Goal: Book appointment/travel/reservation

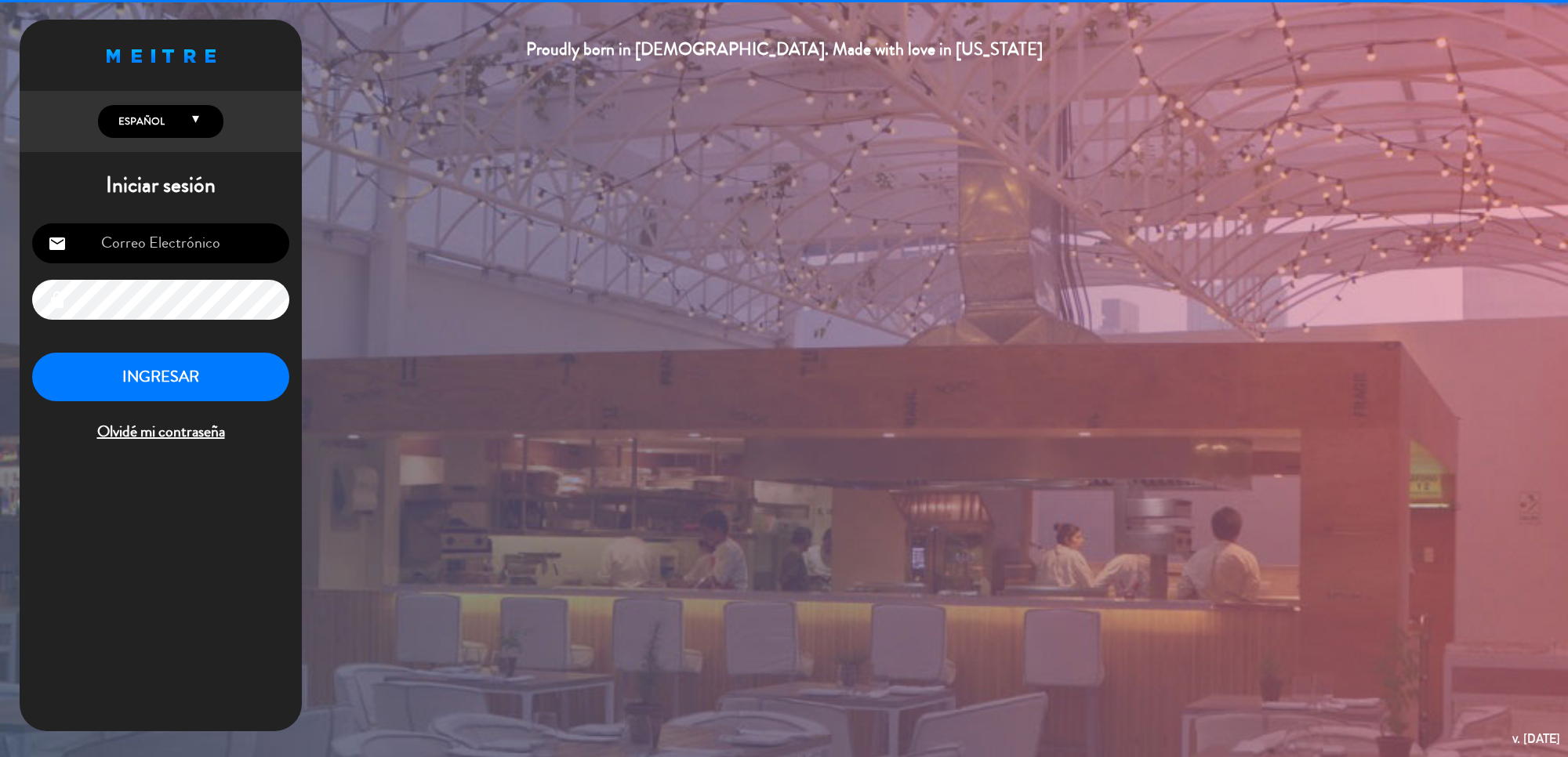
type input "[EMAIL_ADDRESS][DOMAIN_NAME]"
click at [213, 373] on button "INGRESAR" at bounding box center [160, 377] width 257 height 49
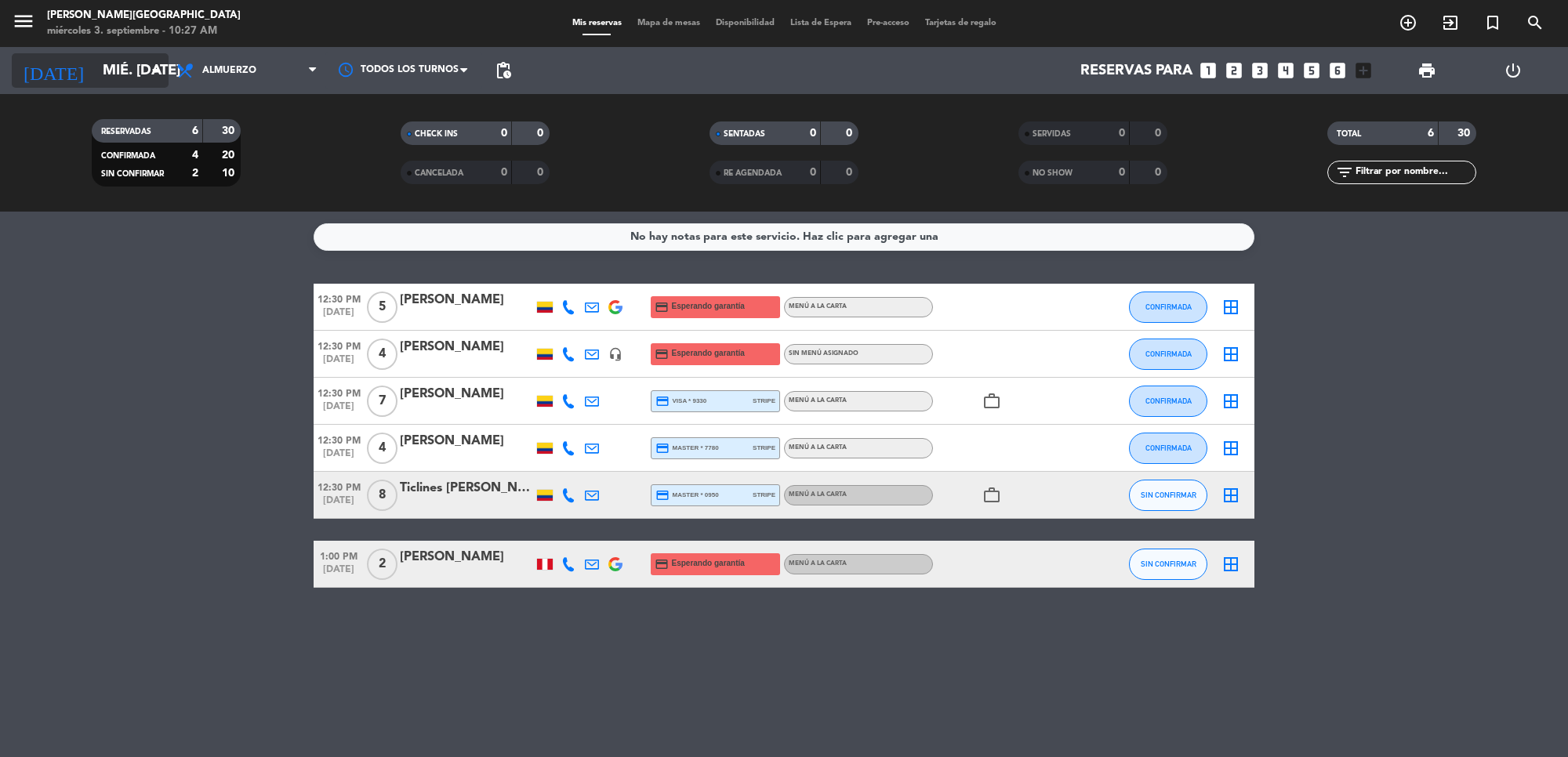
click at [127, 66] on input "mié. [DATE]" at bounding box center [186, 70] width 185 height 33
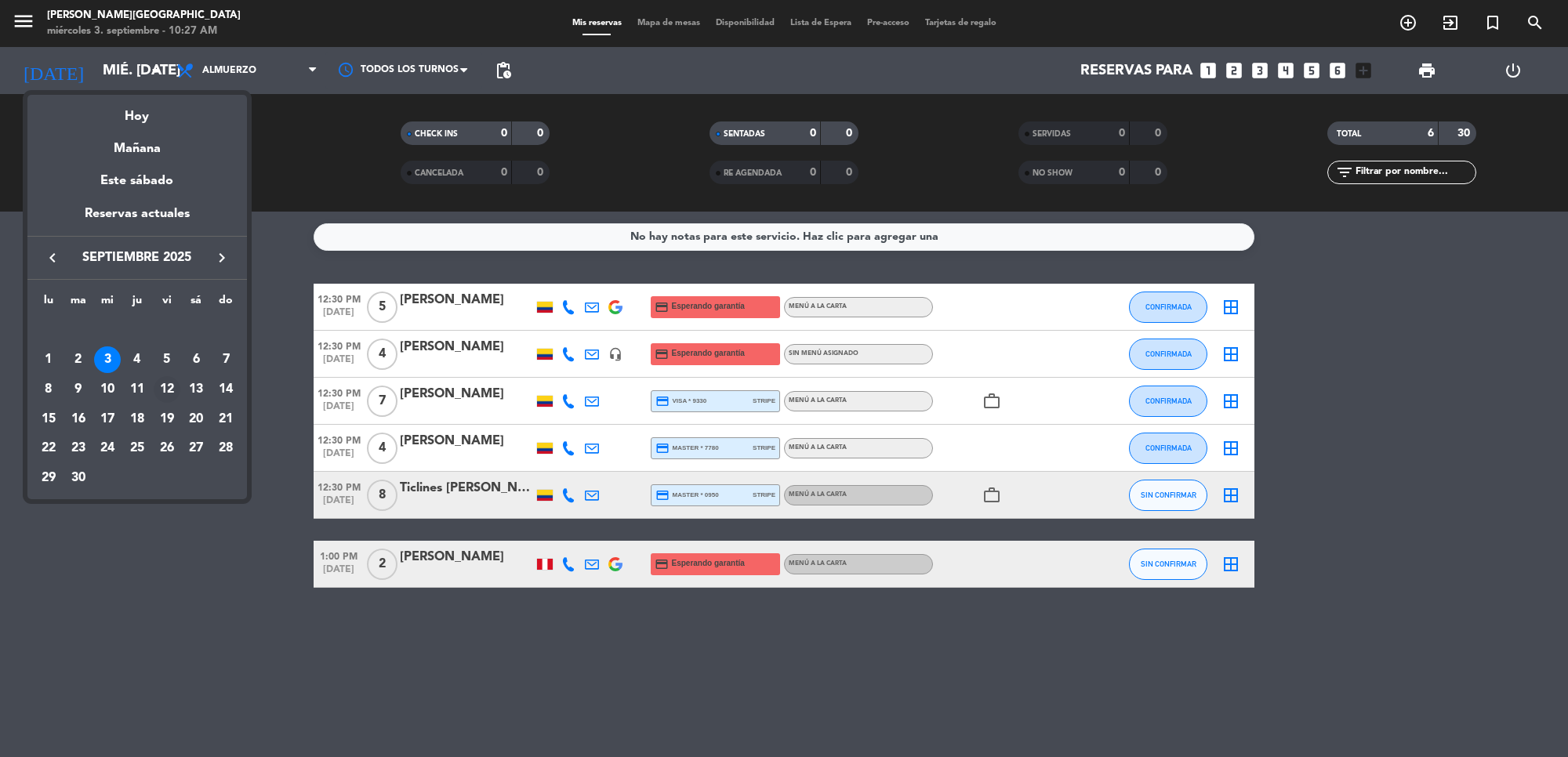
click at [164, 385] on div "12" at bounding box center [167, 390] width 27 height 26
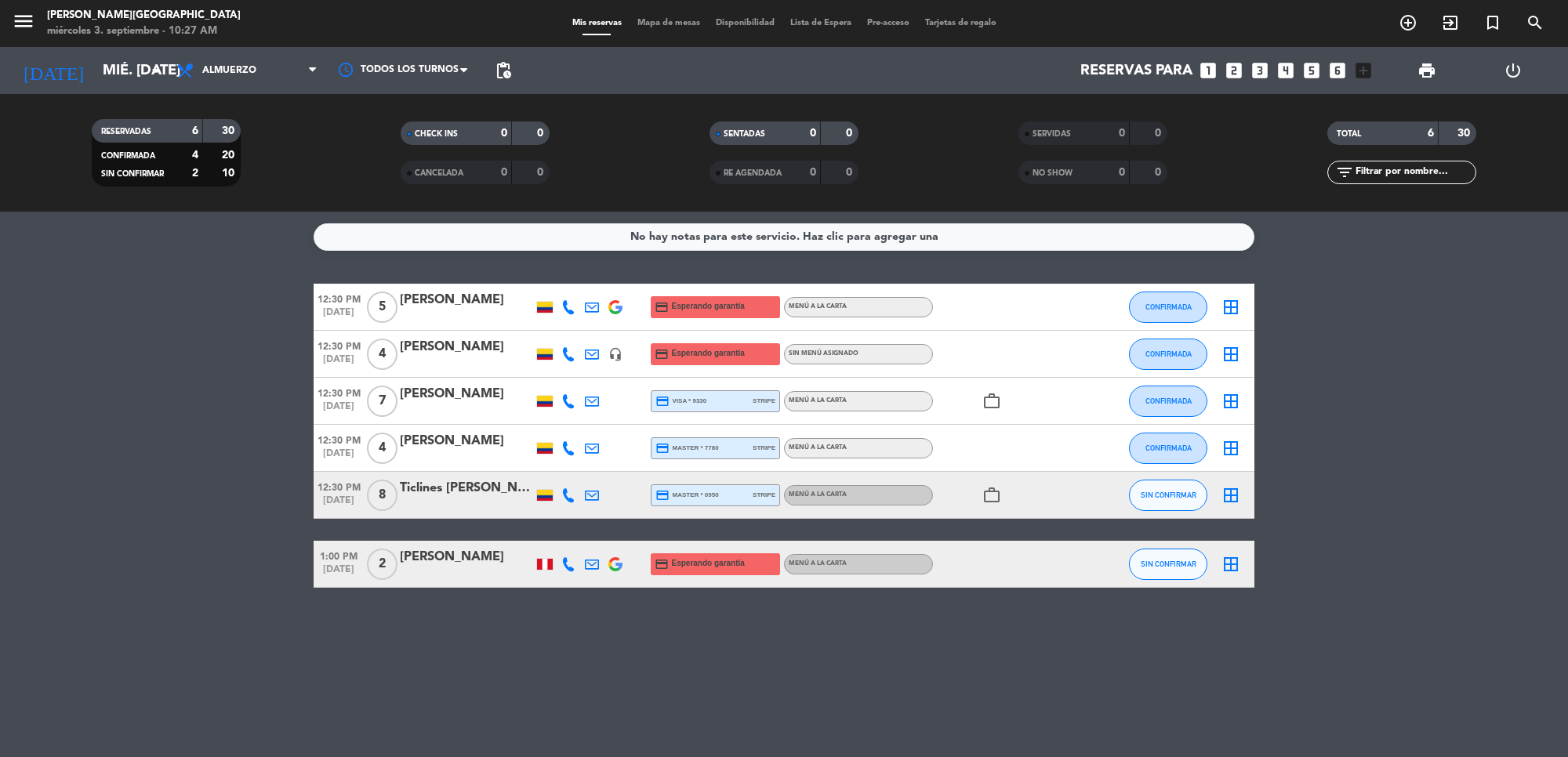
type input "vie. [DATE]"
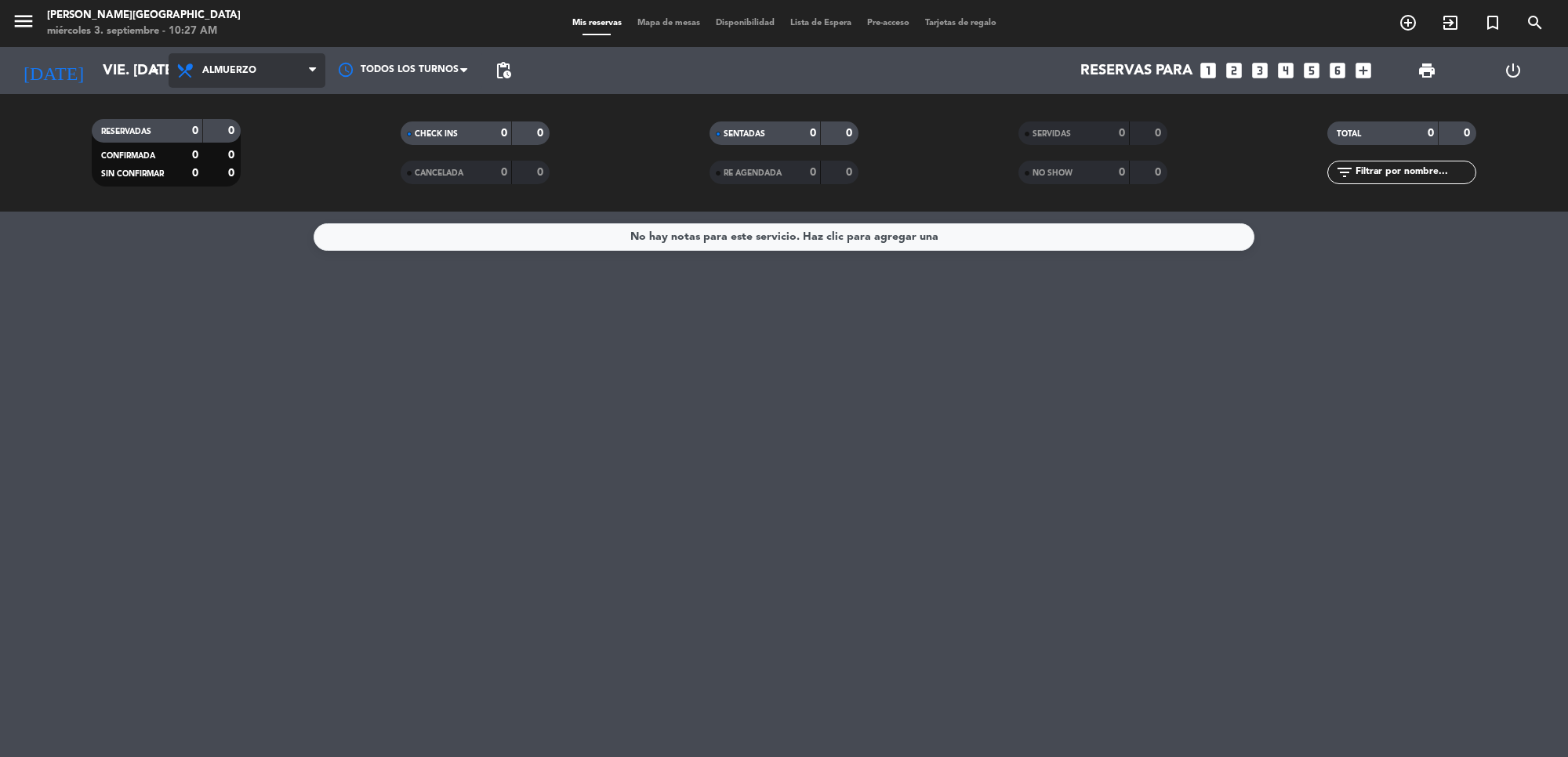
click at [227, 73] on span "Almuerzo" at bounding box center [229, 71] width 54 height 11
click at [230, 178] on div "menu [PERSON_NAME] miércoles 3. septiembre - 10:27 AM Mis reservas Mapa de mesa…" at bounding box center [784, 106] width 1568 height 212
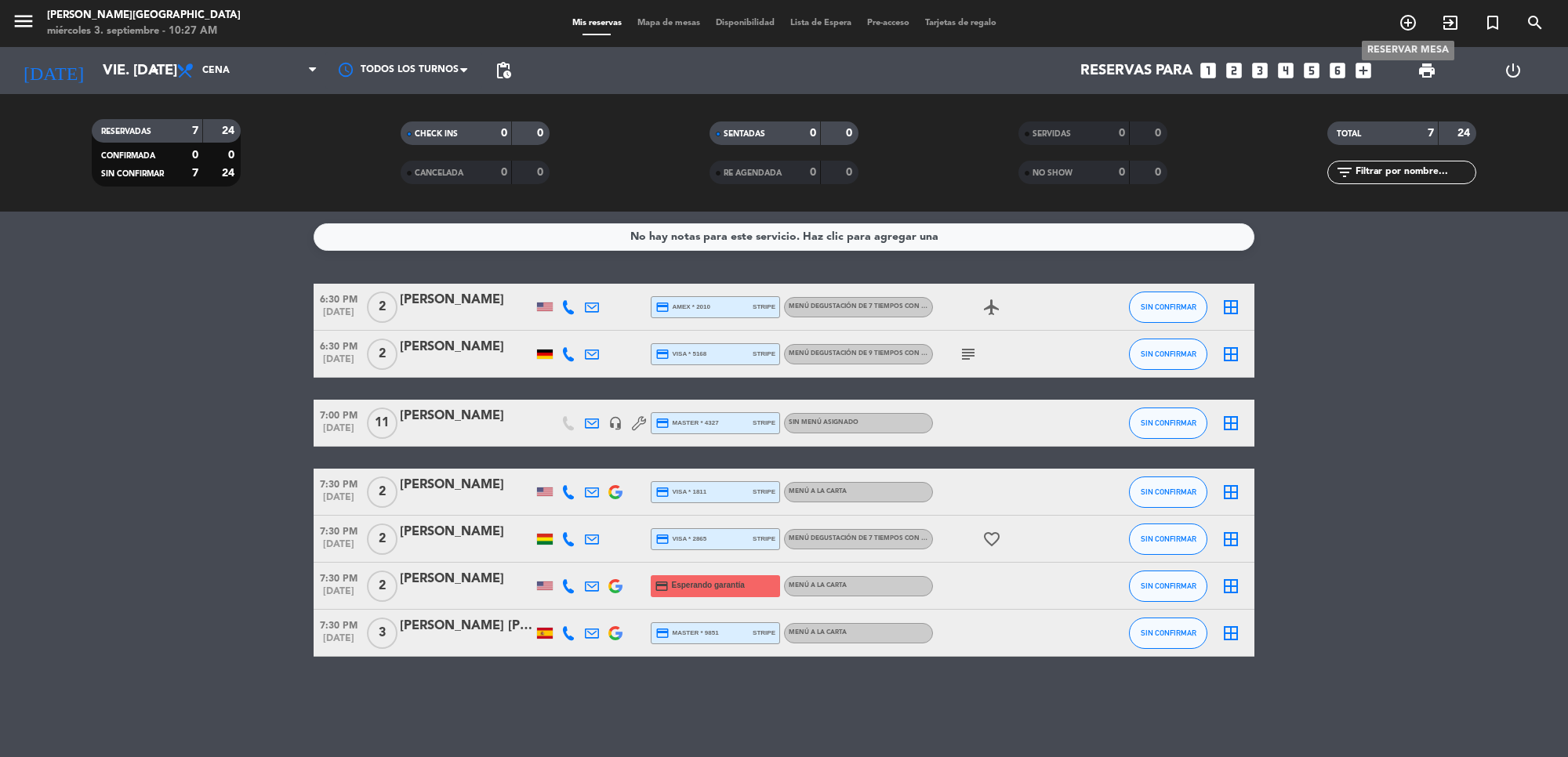
click at [1411, 22] on icon "add_circle_outline" at bounding box center [1407, 22] width 19 height 19
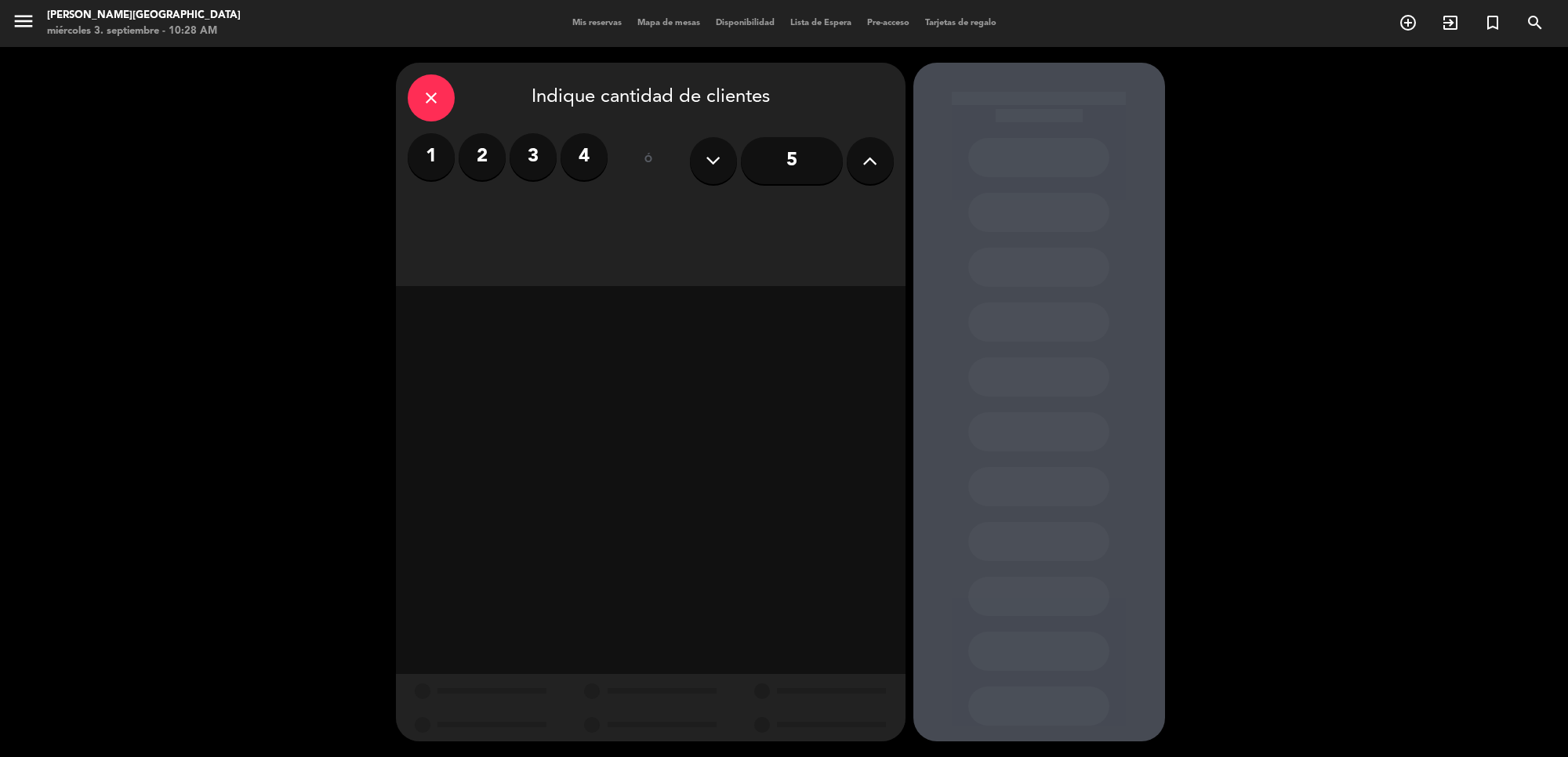
click at [867, 157] on icon at bounding box center [869, 161] width 15 height 24
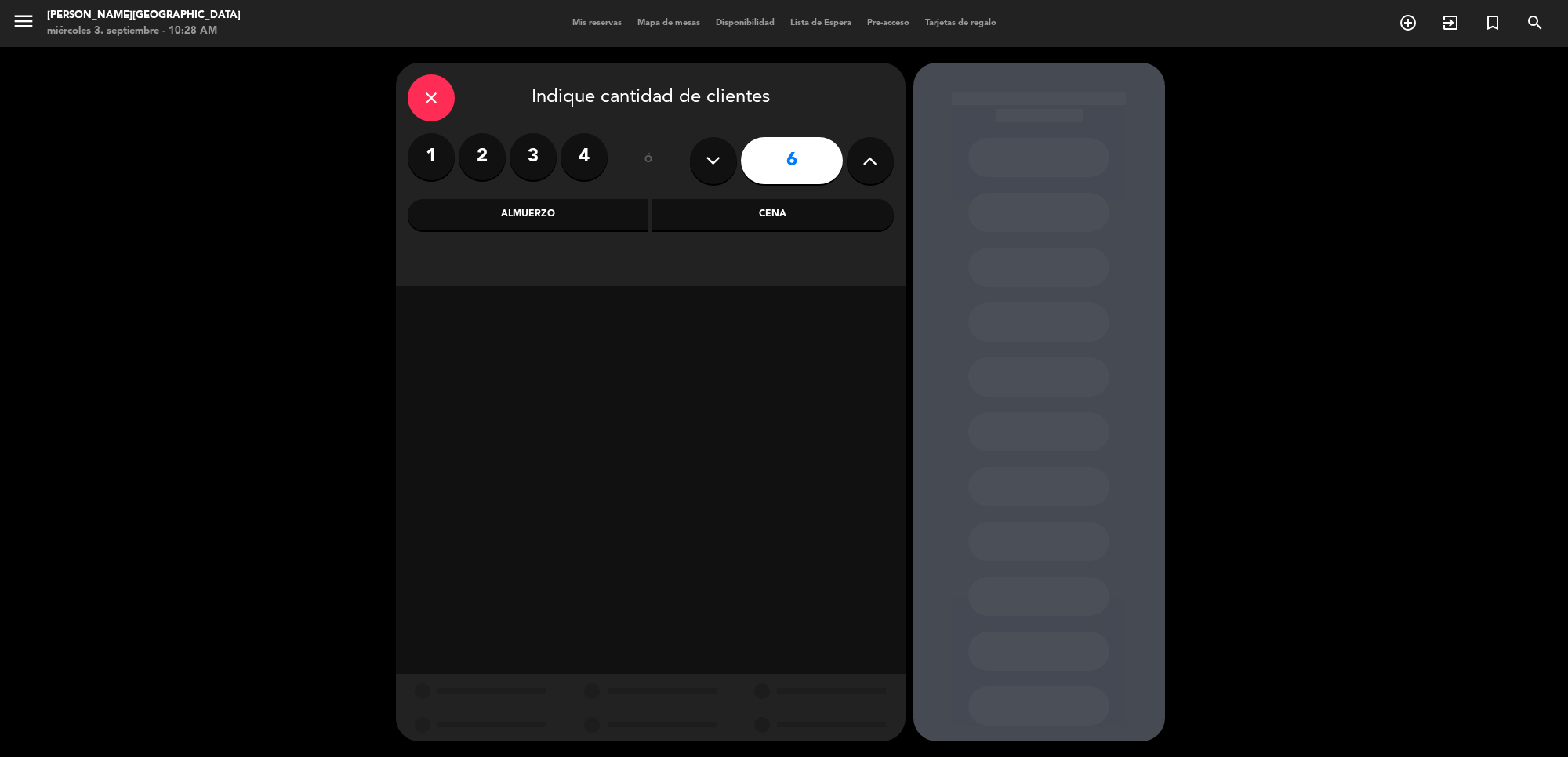
click at [867, 157] on icon at bounding box center [869, 161] width 15 height 24
type input "9"
click at [810, 214] on div "Cena" at bounding box center [772, 214] width 241 height 31
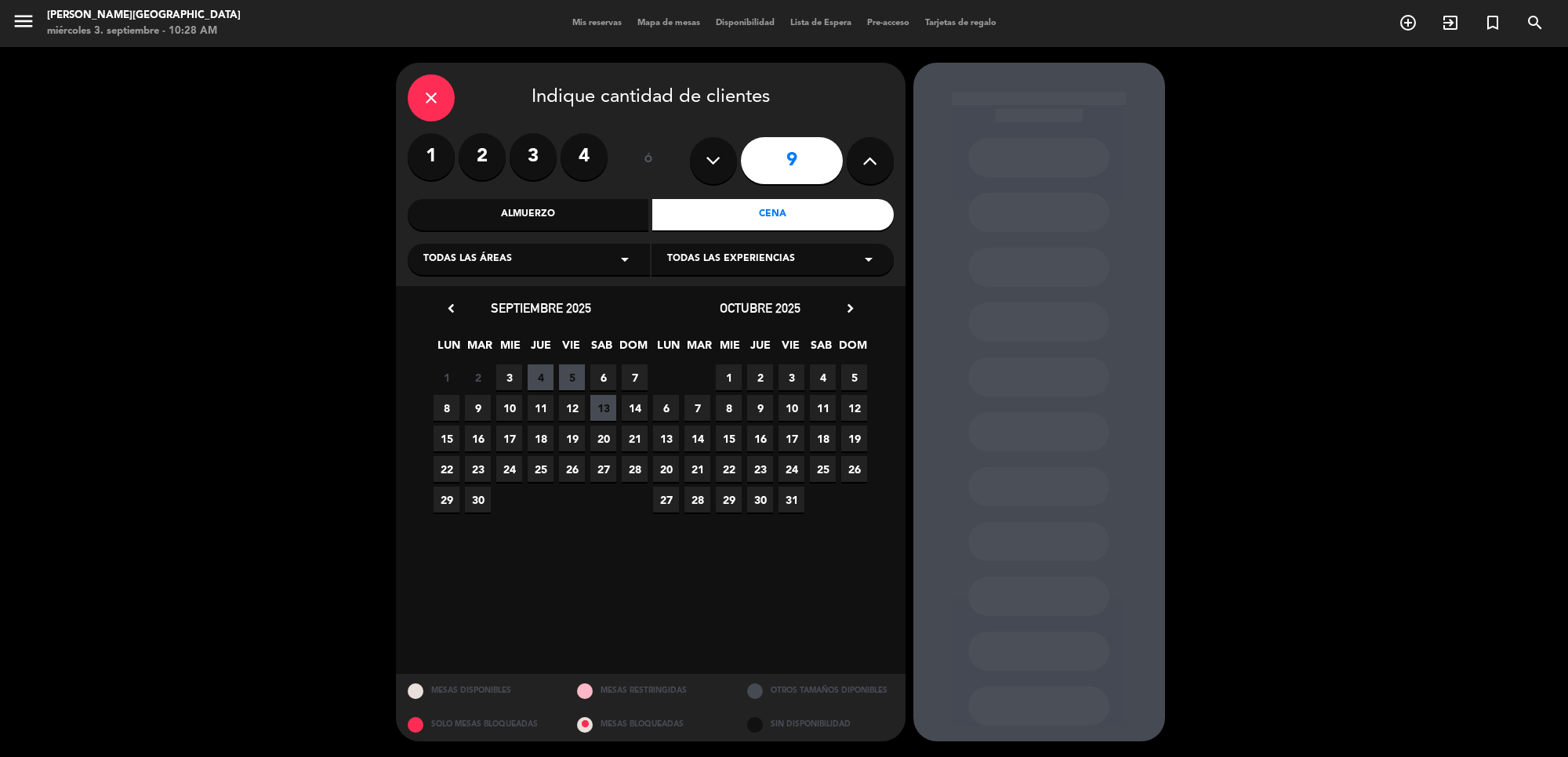
click at [570, 405] on span "12" at bounding box center [572, 407] width 26 height 26
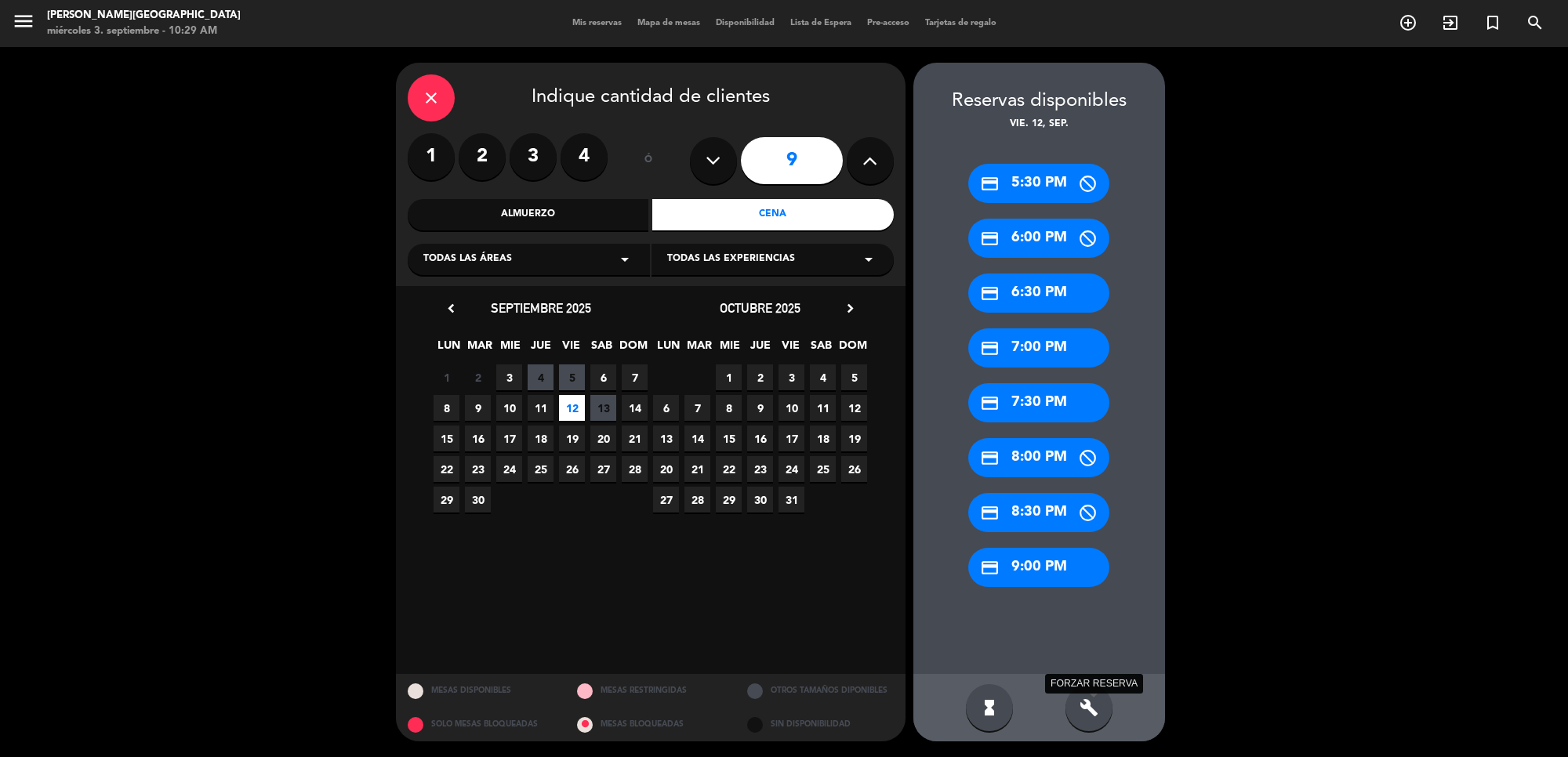
click at [1079, 710] on icon "build" at bounding box center [1088, 708] width 19 height 19
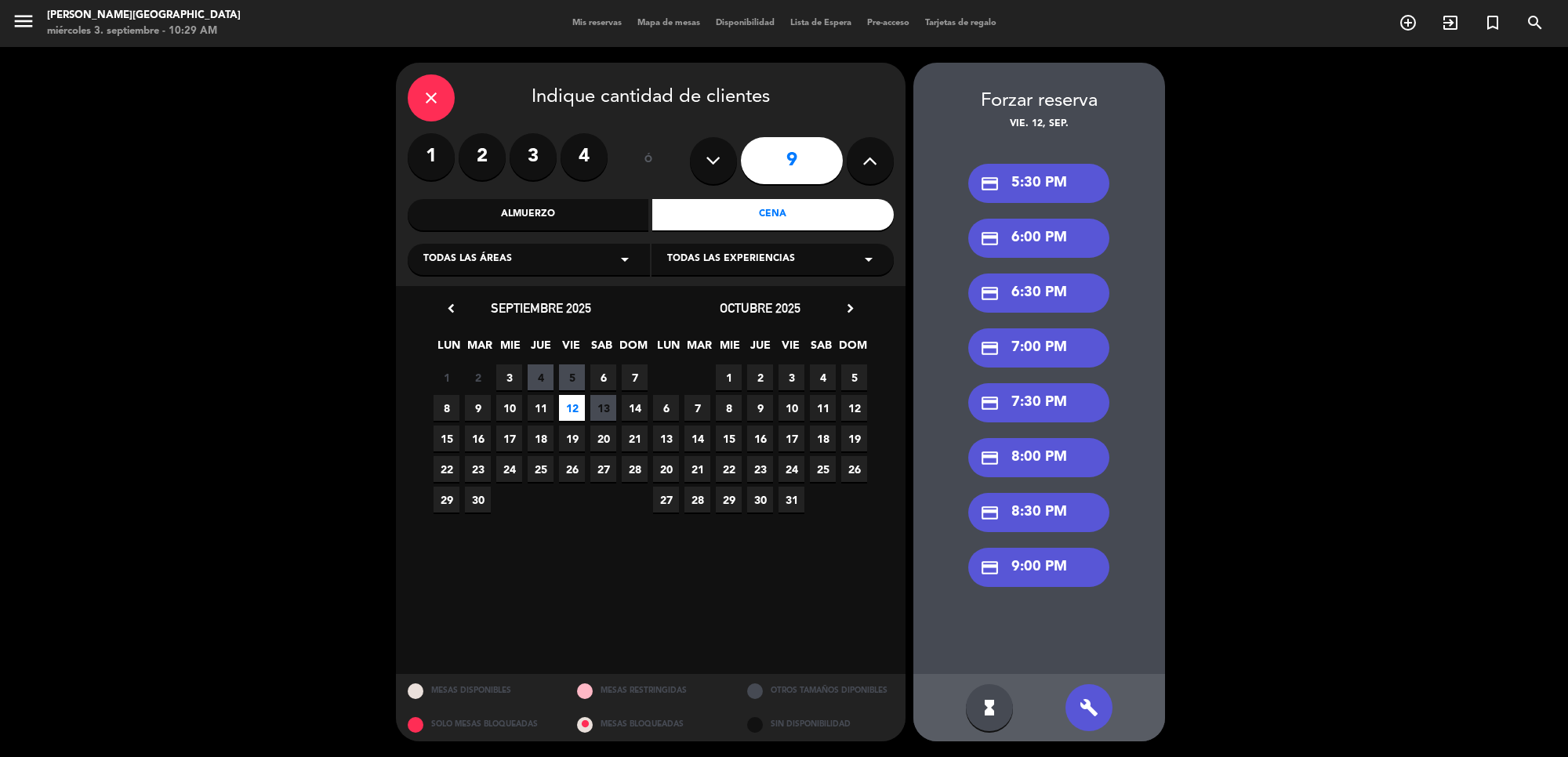
click at [1041, 564] on div "credit_card 9:00 PM" at bounding box center [1039, 567] width 141 height 39
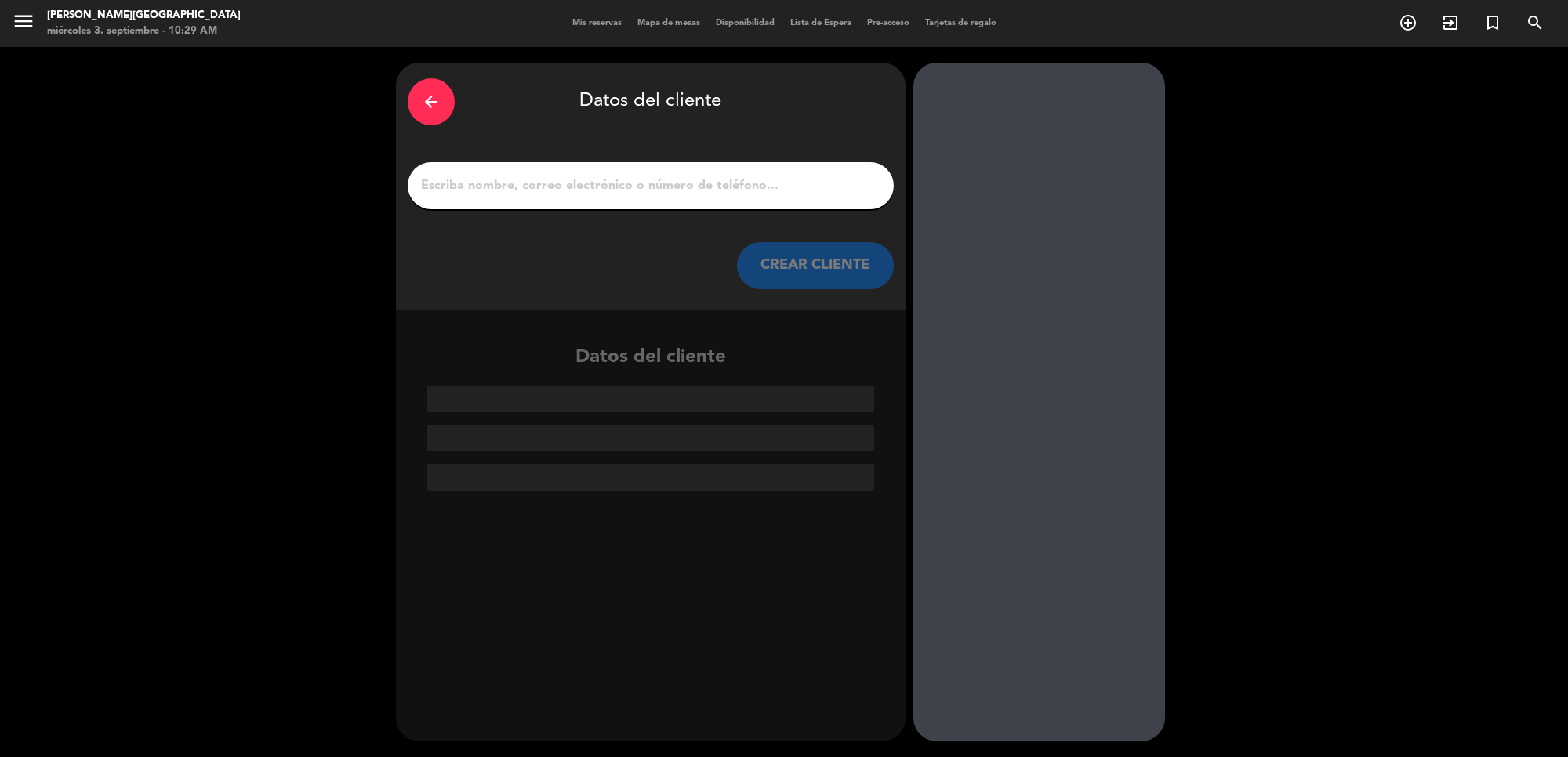
click at [550, 175] on input "1" at bounding box center [651, 185] width 463 height 22
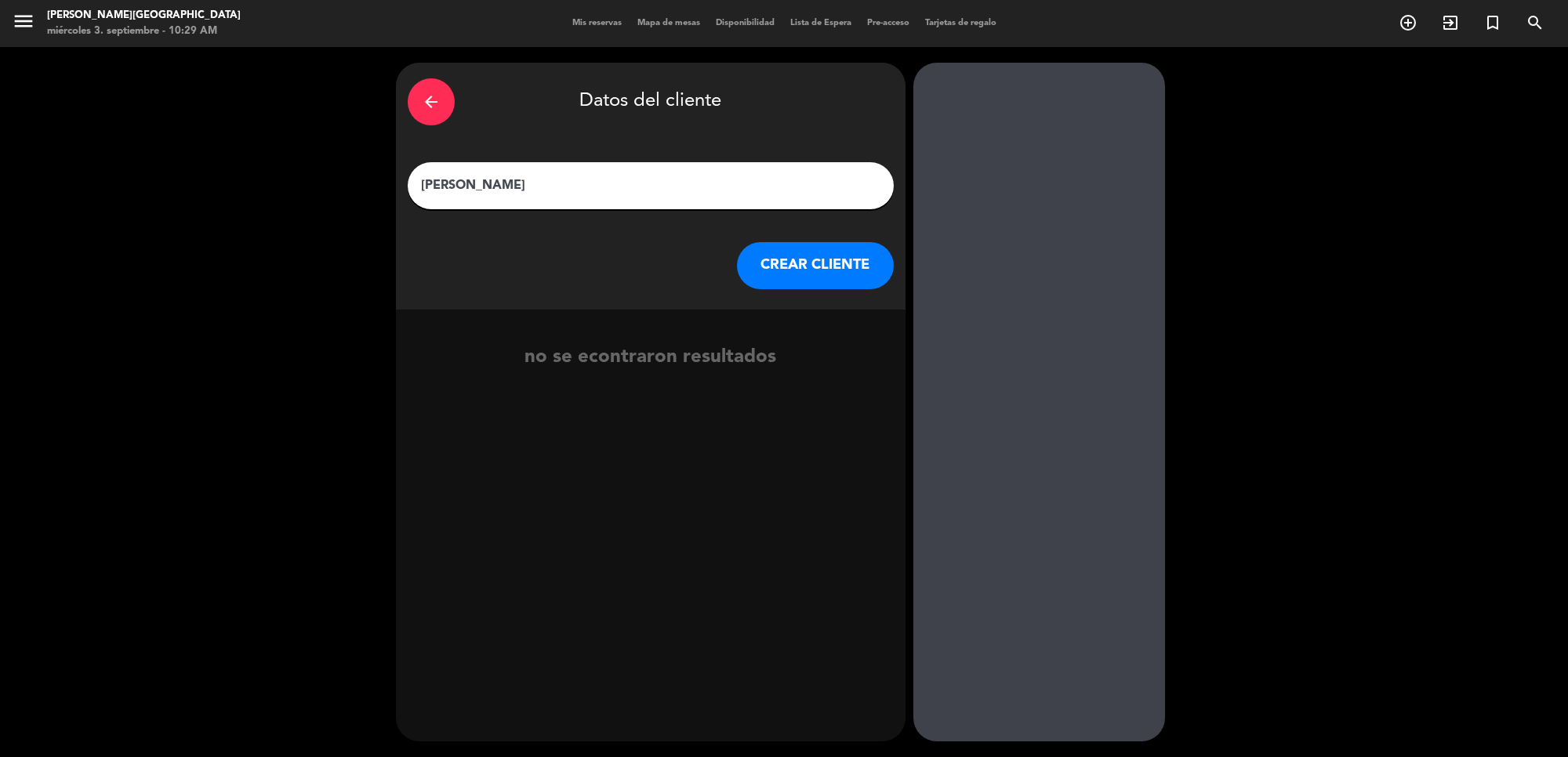
type input "[PERSON_NAME]"
click at [798, 267] on button "CREAR CLIENTE" at bounding box center [814, 265] width 156 height 47
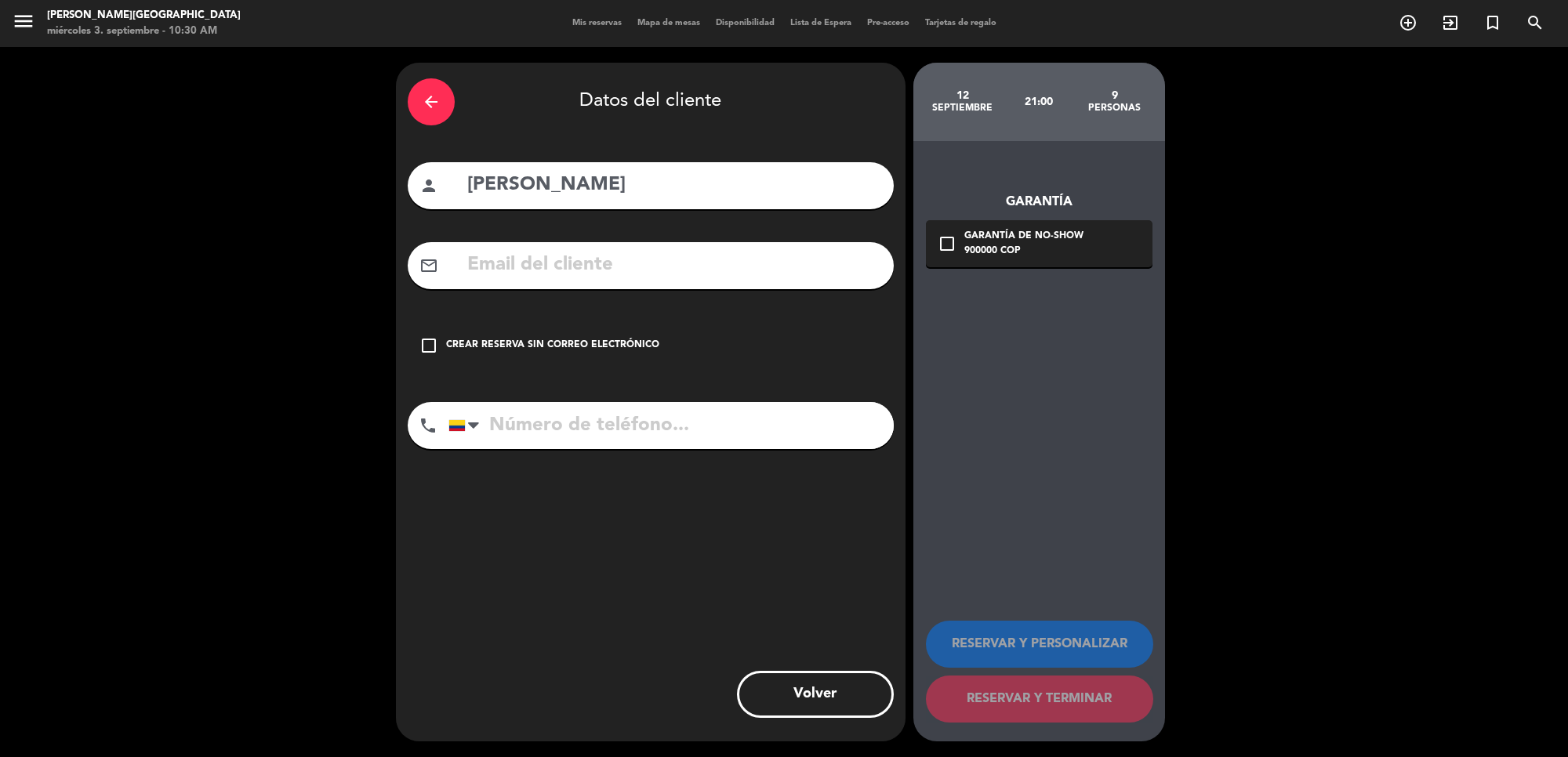
click at [951, 241] on icon "check_box_outline_blank" at bounding box center [946, 243] width 19 height 19
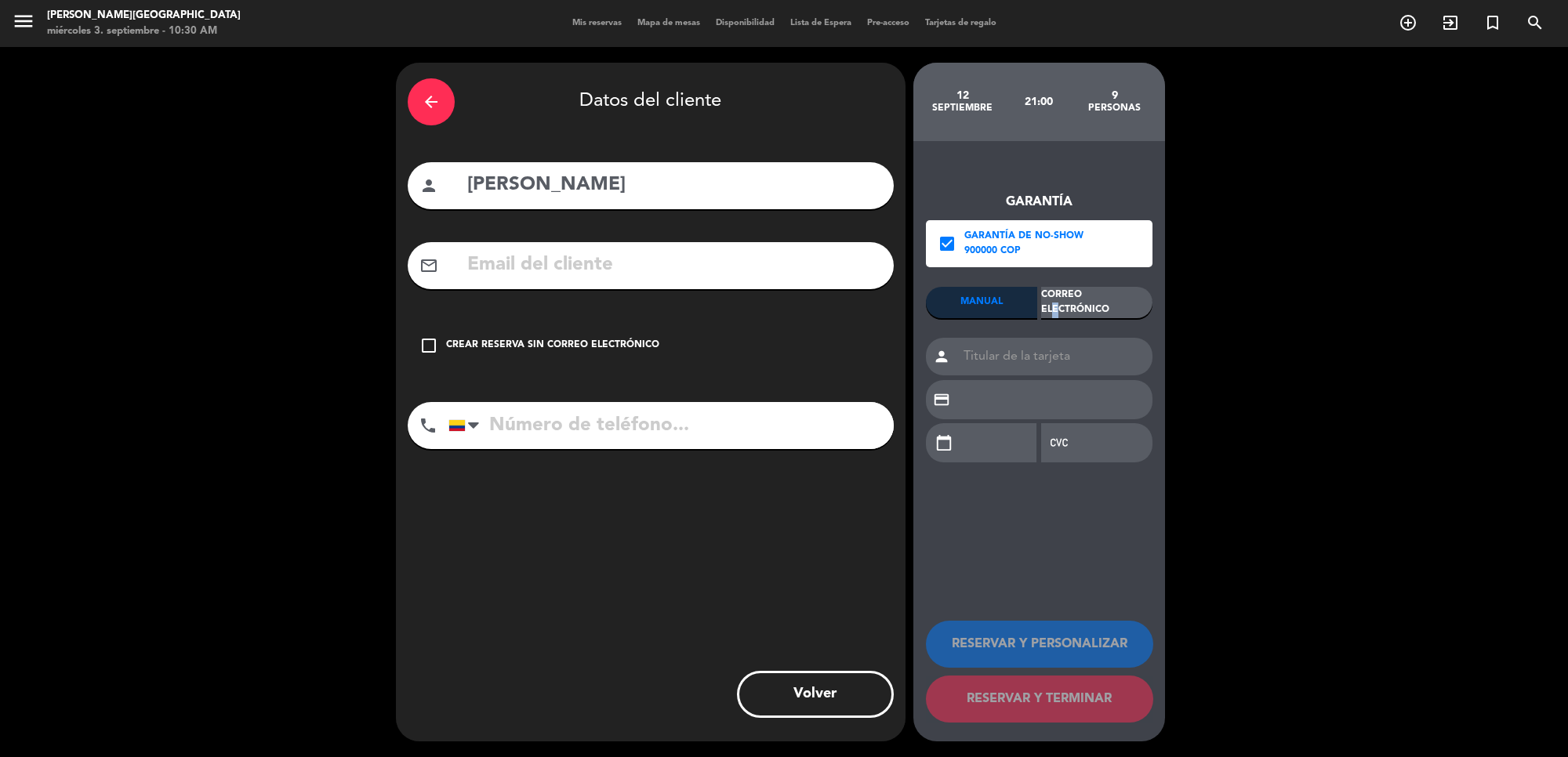
click at [1092, 296] on div "Correo Electrónico" at bounding box center [1097, 302] width 111 height 31
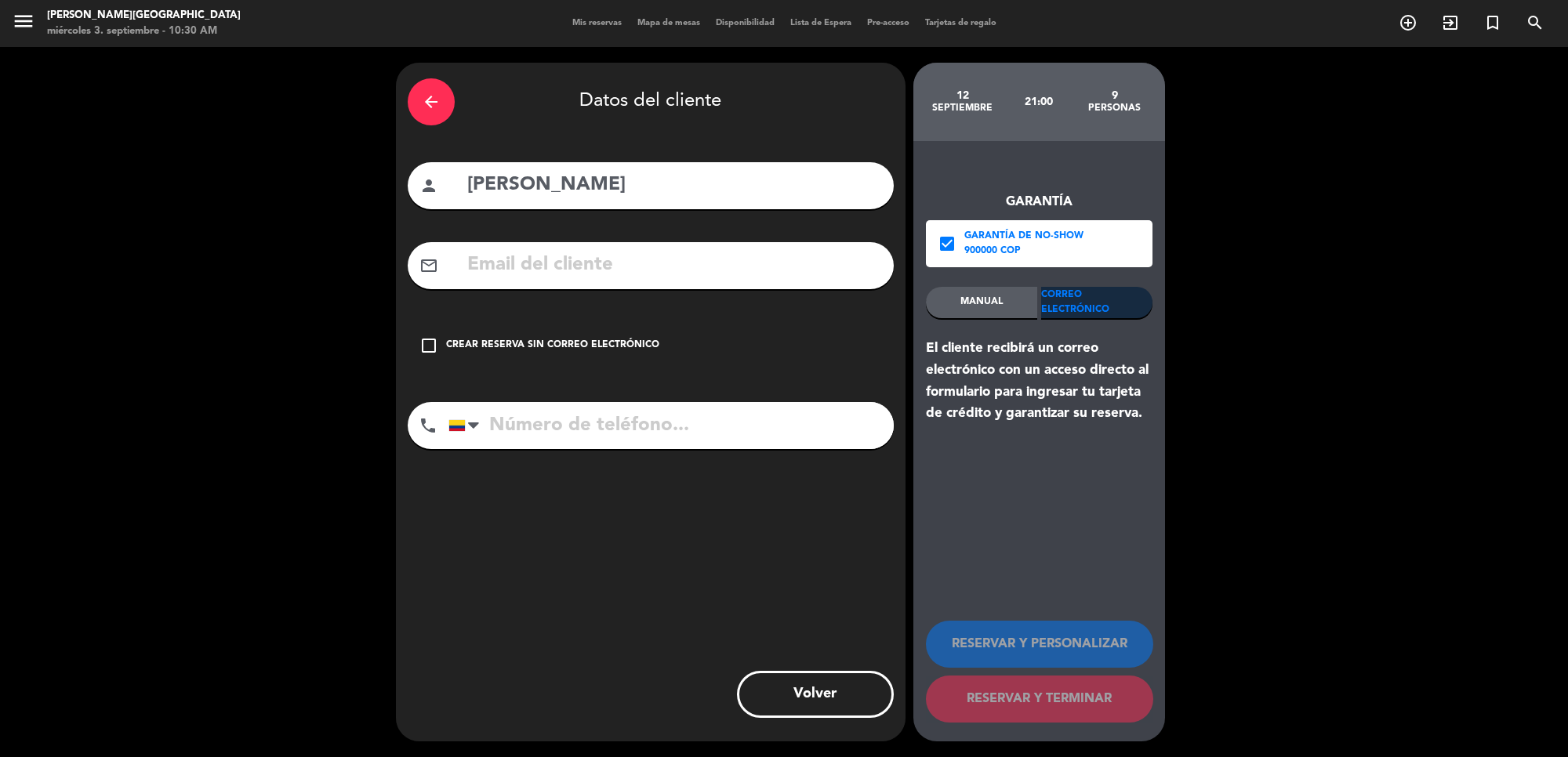
click at [1006, 291] on div "MANUAL" at bounding box center [981, 302] width 111 height 31
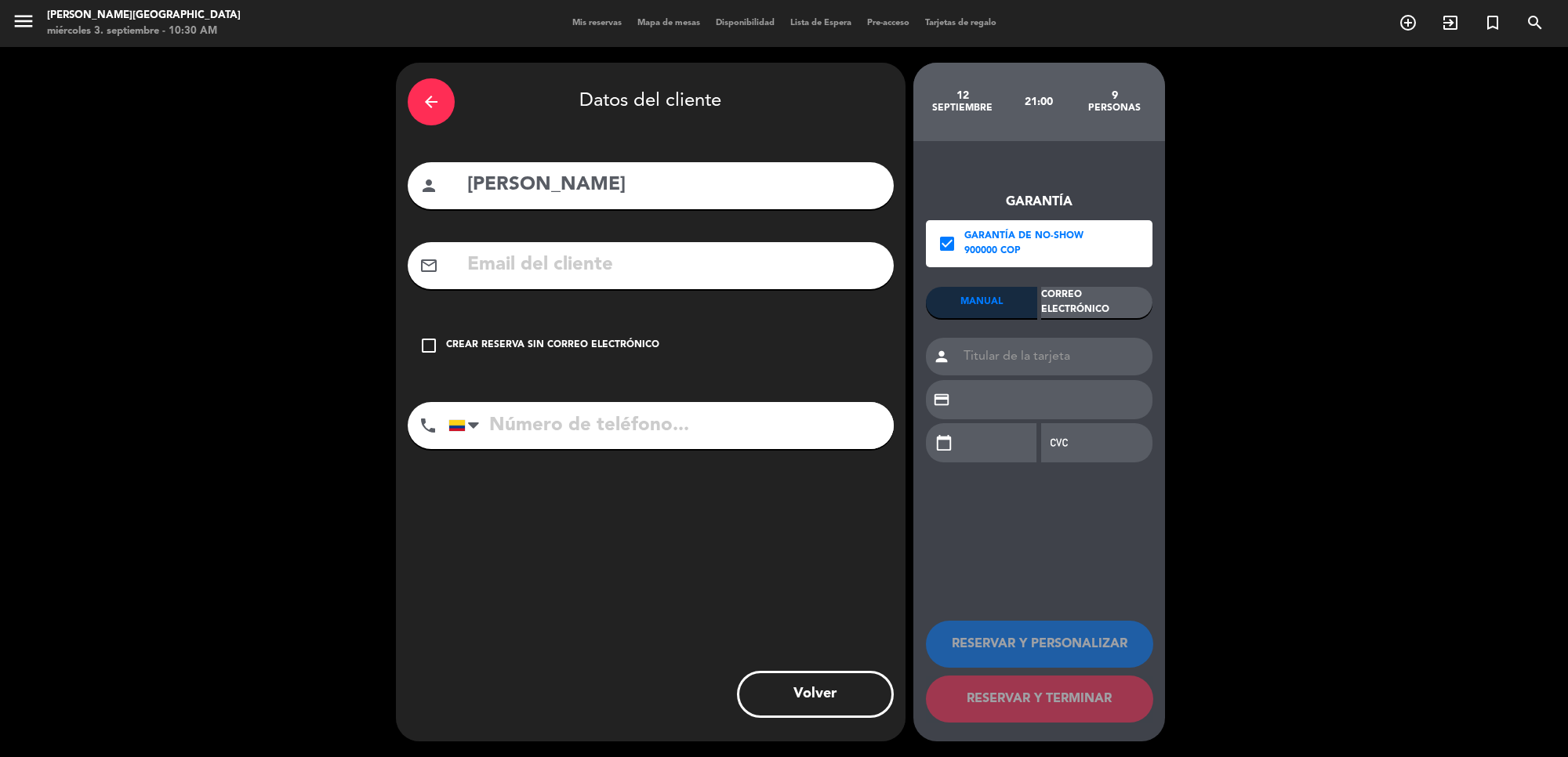
click at [944, 247] on icon "check_box" at bounding box center [946, 243] width 19 height 19
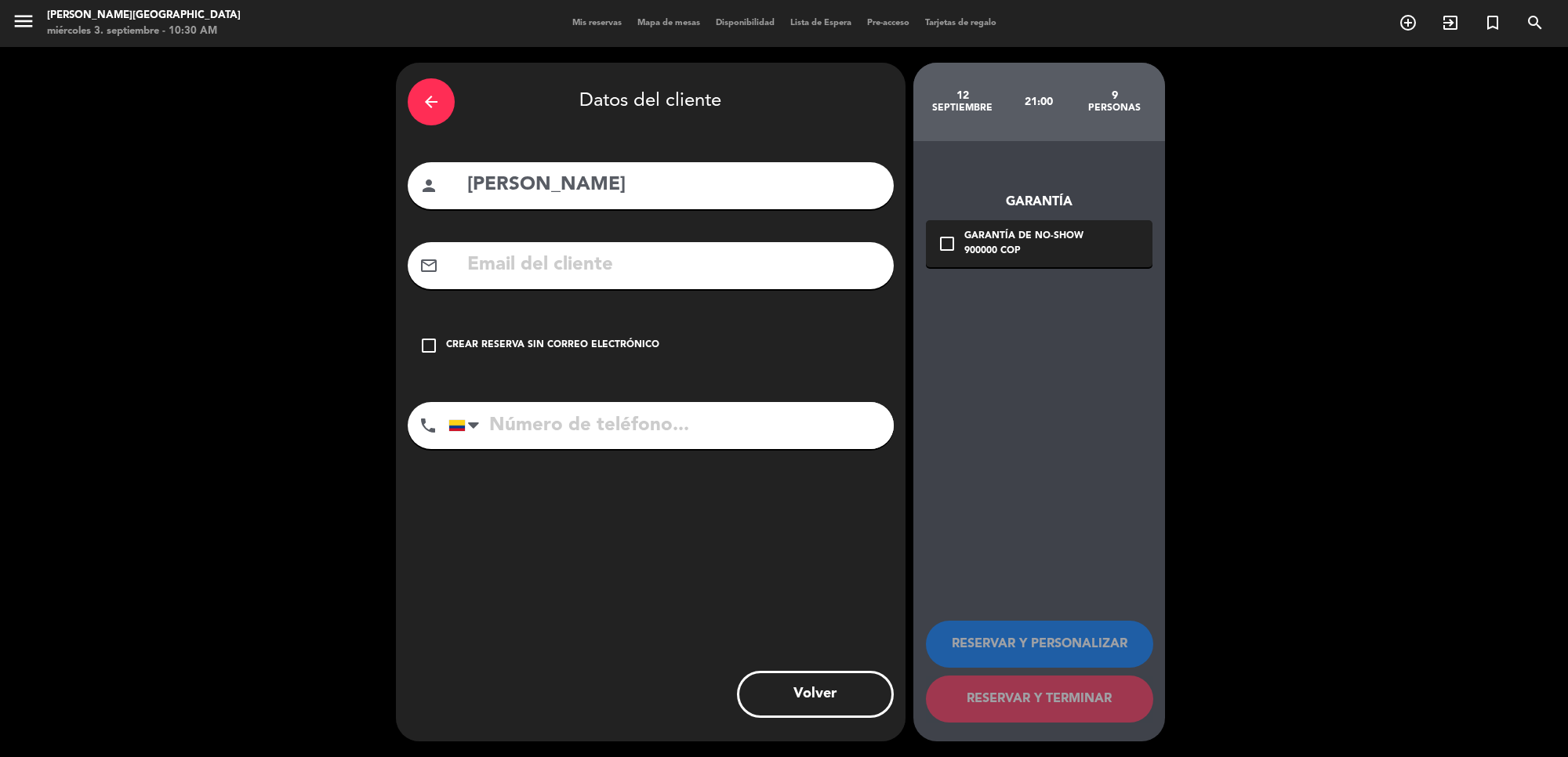
click at [428, 342] on icon "check_box_outline_blank" at bounding box center [428, 345] width 19 height 19
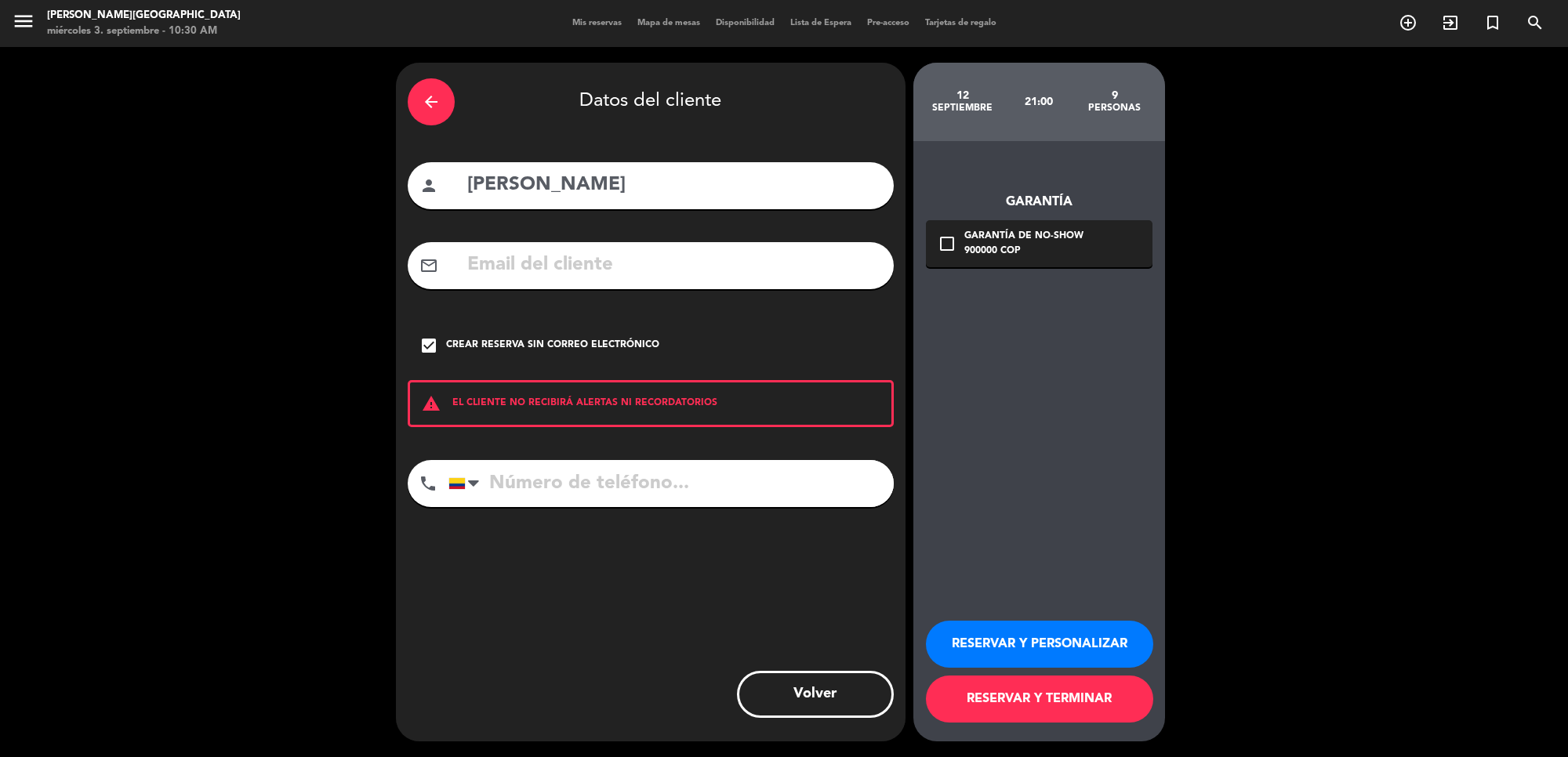
click at [1031, 640] on button "RESERVAR Y PERSONALIZAR" at bounding box center [1039, 644] width 227 height 47
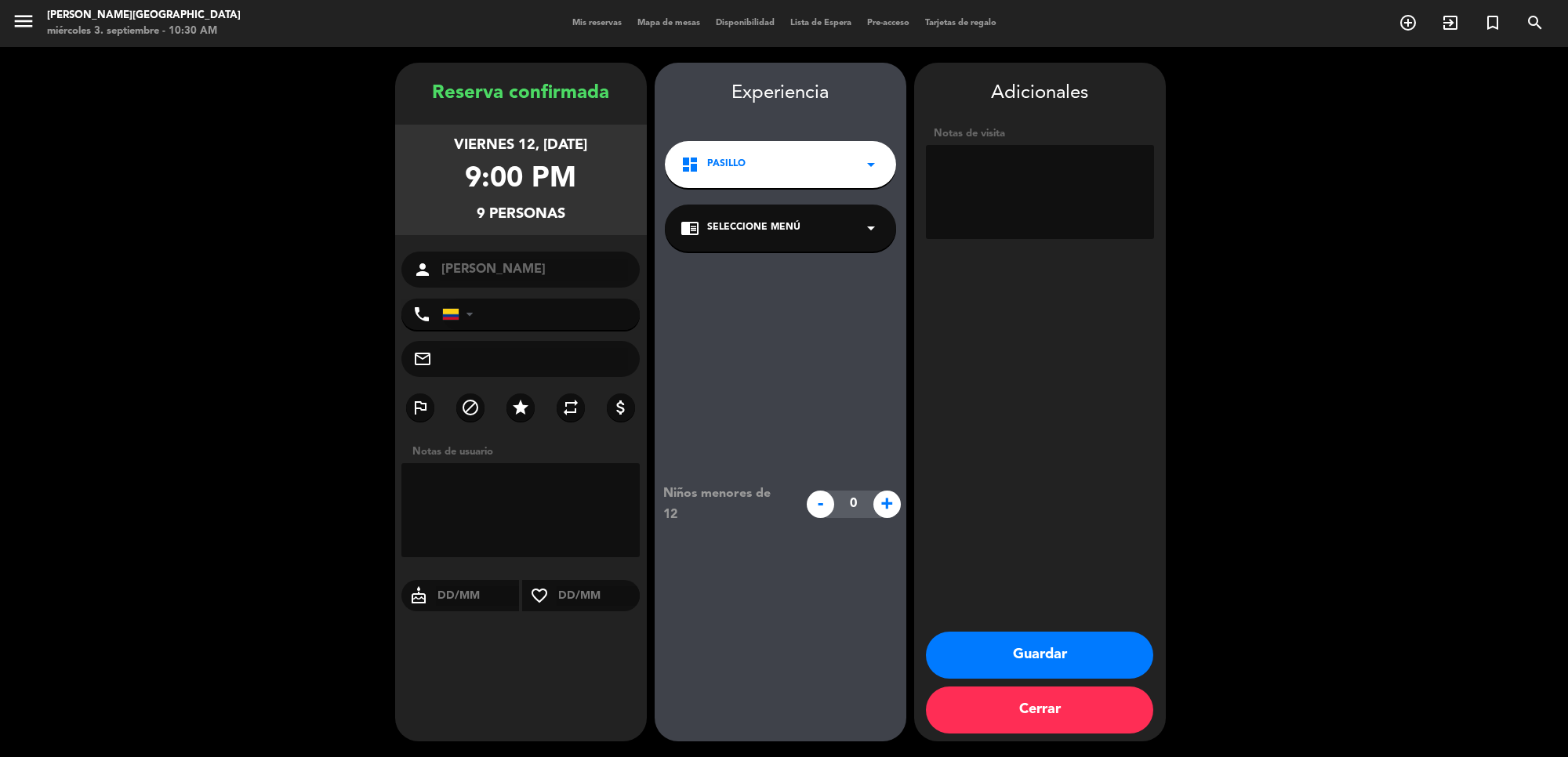
drag, startPoint x: 1000, startPoint y: 137, endPoint x: 1002, endPoint y: 163, distance: 26.1
click at [1001, 140] on div "Notas de visita" at bounding box center [1040, 133] width 228 height 17
click at [1002, 163] on textarea at bounding box center [1040, 192] width 228 height 94
type textarea "RESERVA HECHA POR TWO TRAVEL [GEOGRAPHIC_DATA]"
click at [461, 510] on textarea at bounding box center [520, 511] width 239 height 94
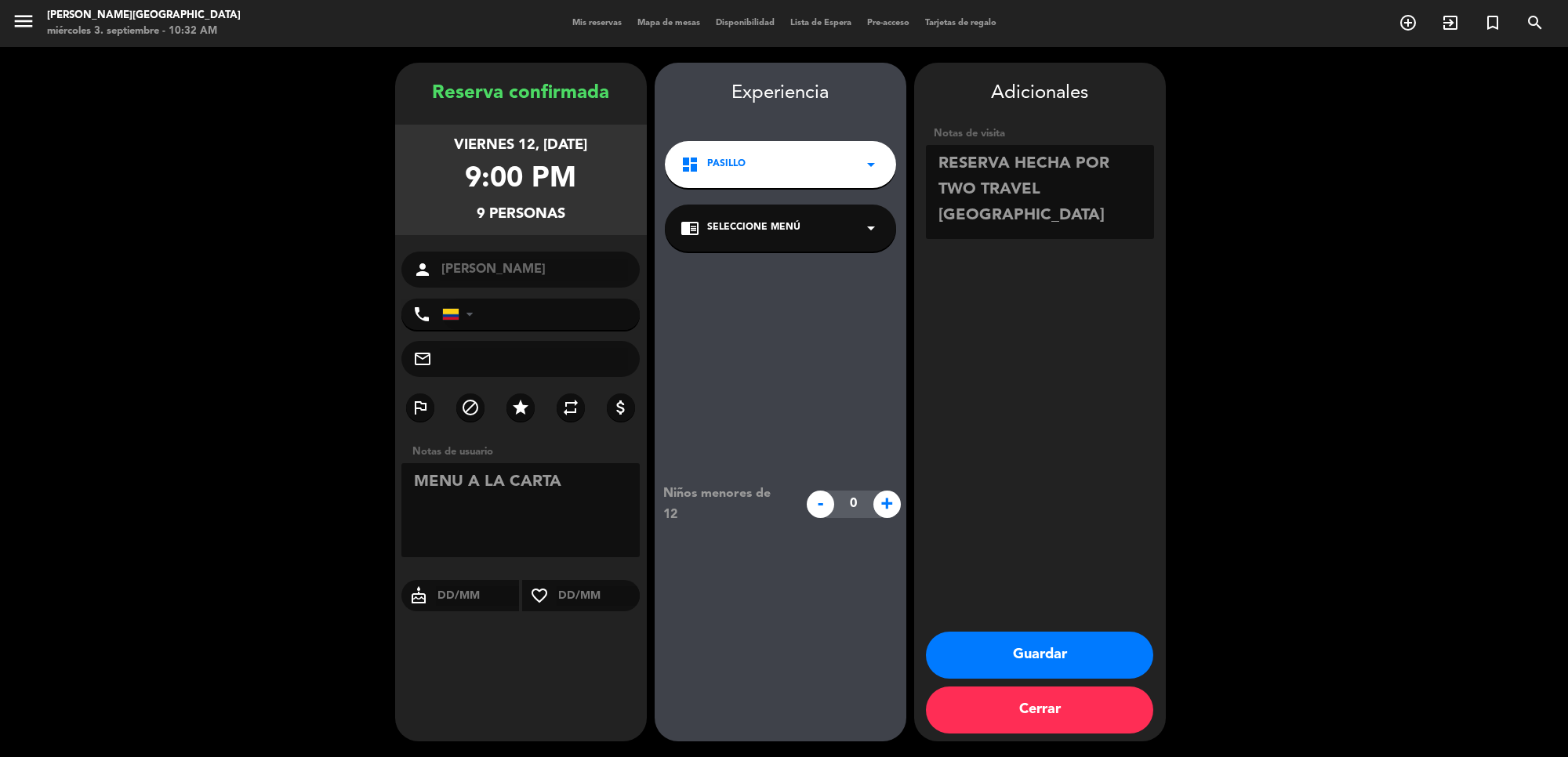
type textarea "MENU A LA CARTA"
click at [1060, 652] on button "Guardar" at bounding box center [1039, 655] width 227 height 47
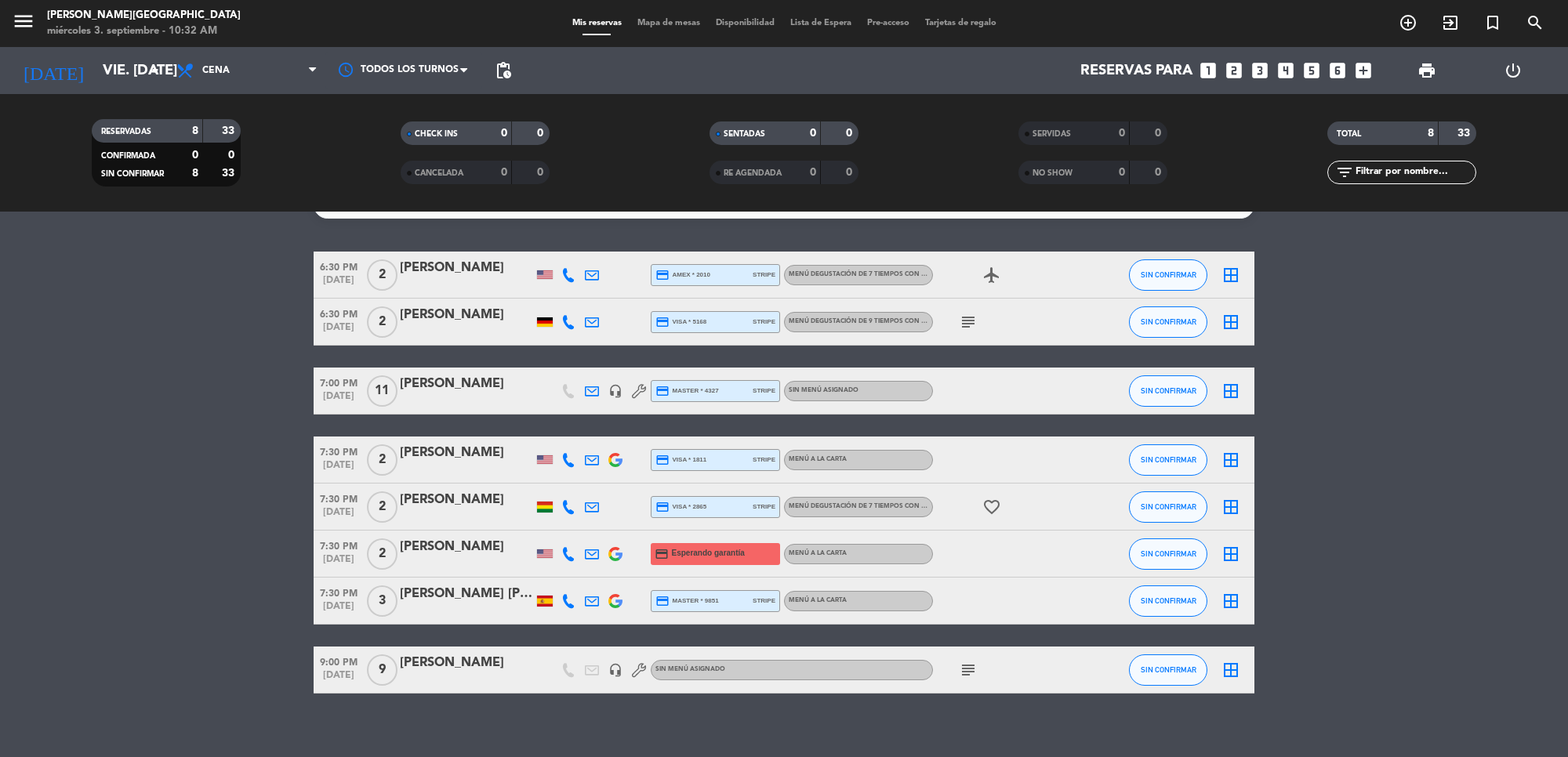
scroll to position [47, 0]
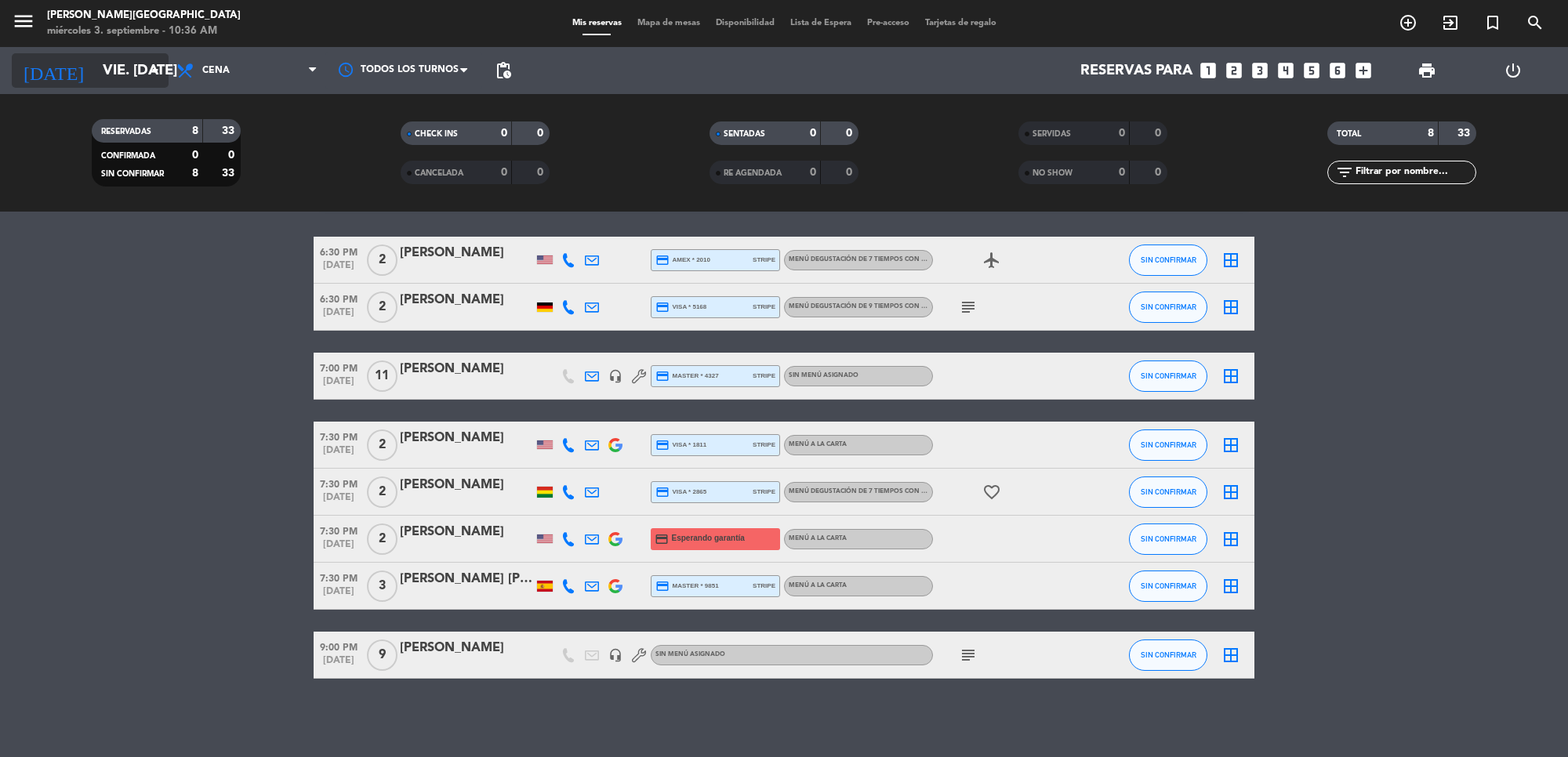
click at [127, 64] on input "vie. [DATE]" at bounding box center [186, 70] width 185 height 33
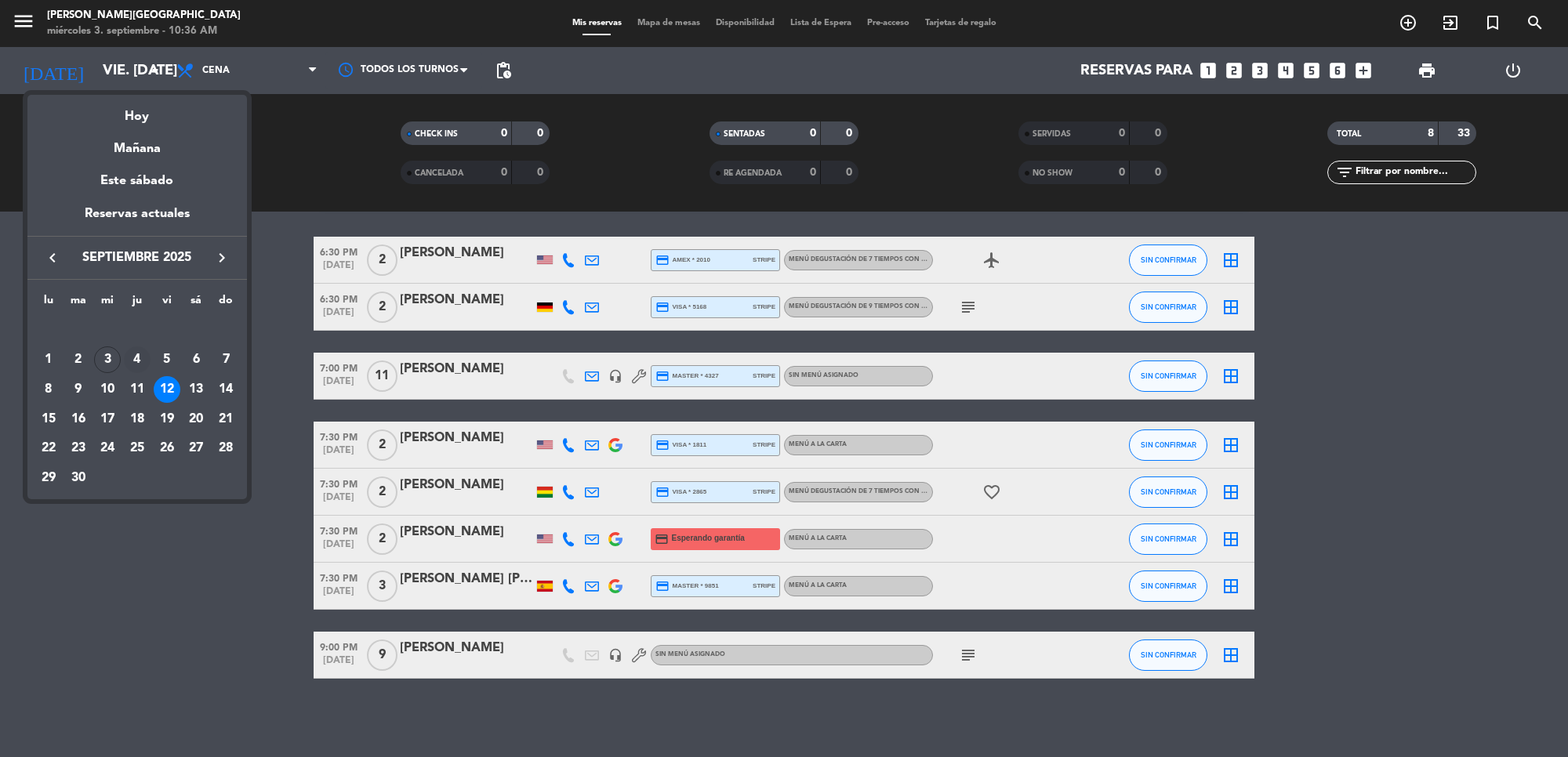
click at [142, 357] on div "4" at bounding box center [137, 360] width 27 height 26
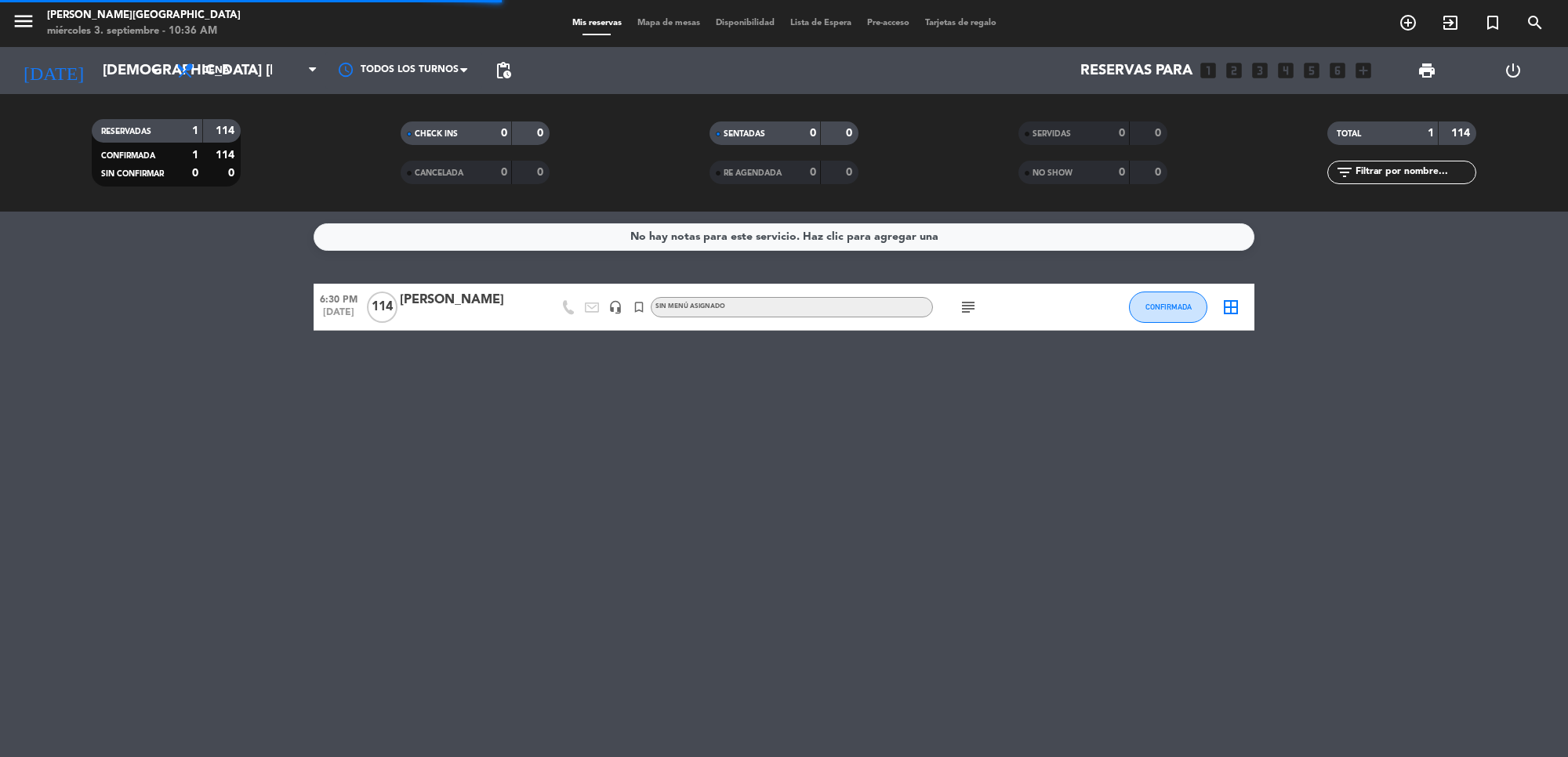
scroll to position [0, 0]
click at [95, 59] on input "[DEMOGRAPHIC_DATA] [DATE]" at bounding box center [186, 70] width 185 height 33
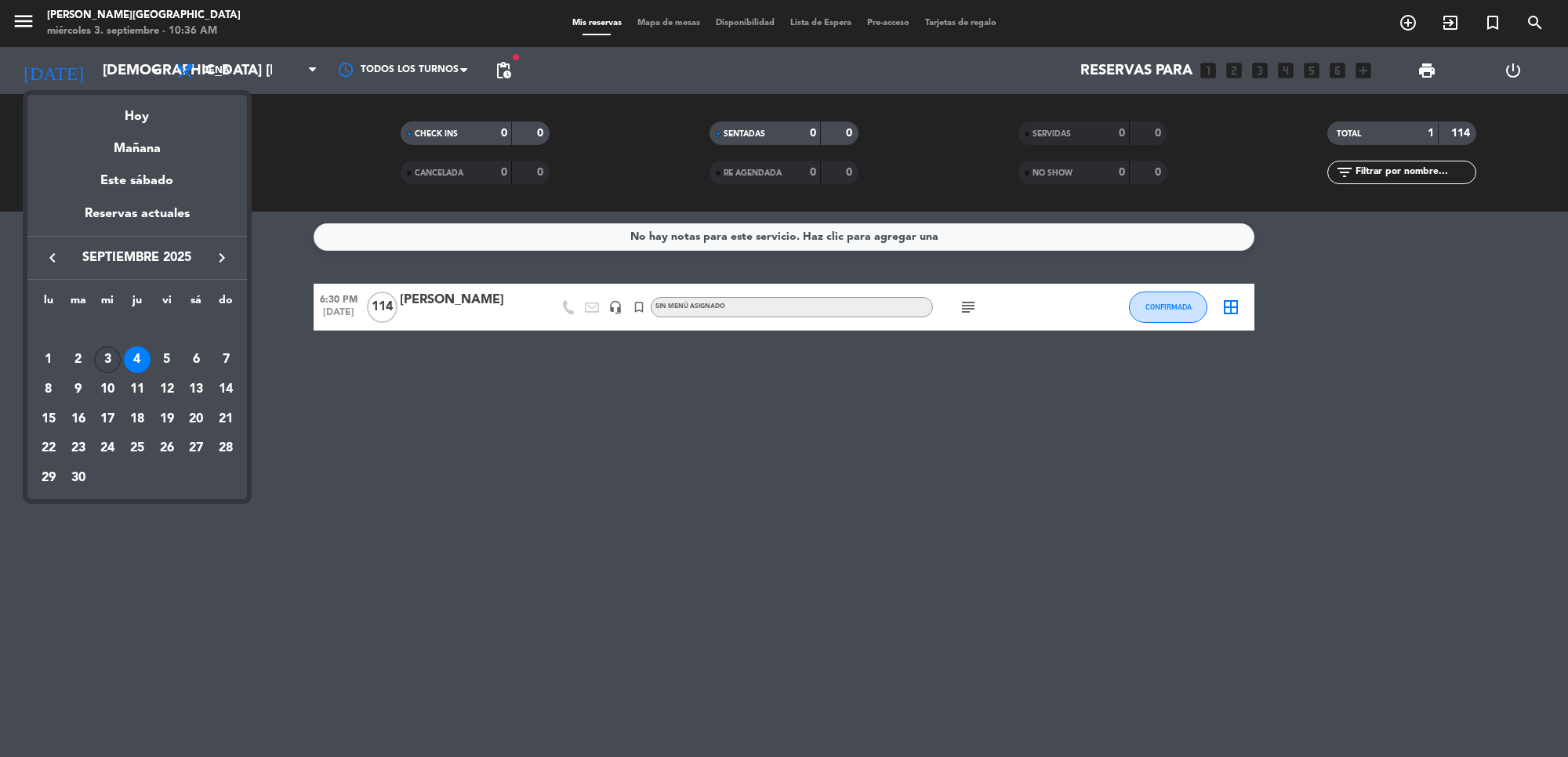
click at [114, 365] on div "3" at bounding box center [107, 360] width 27 height 26
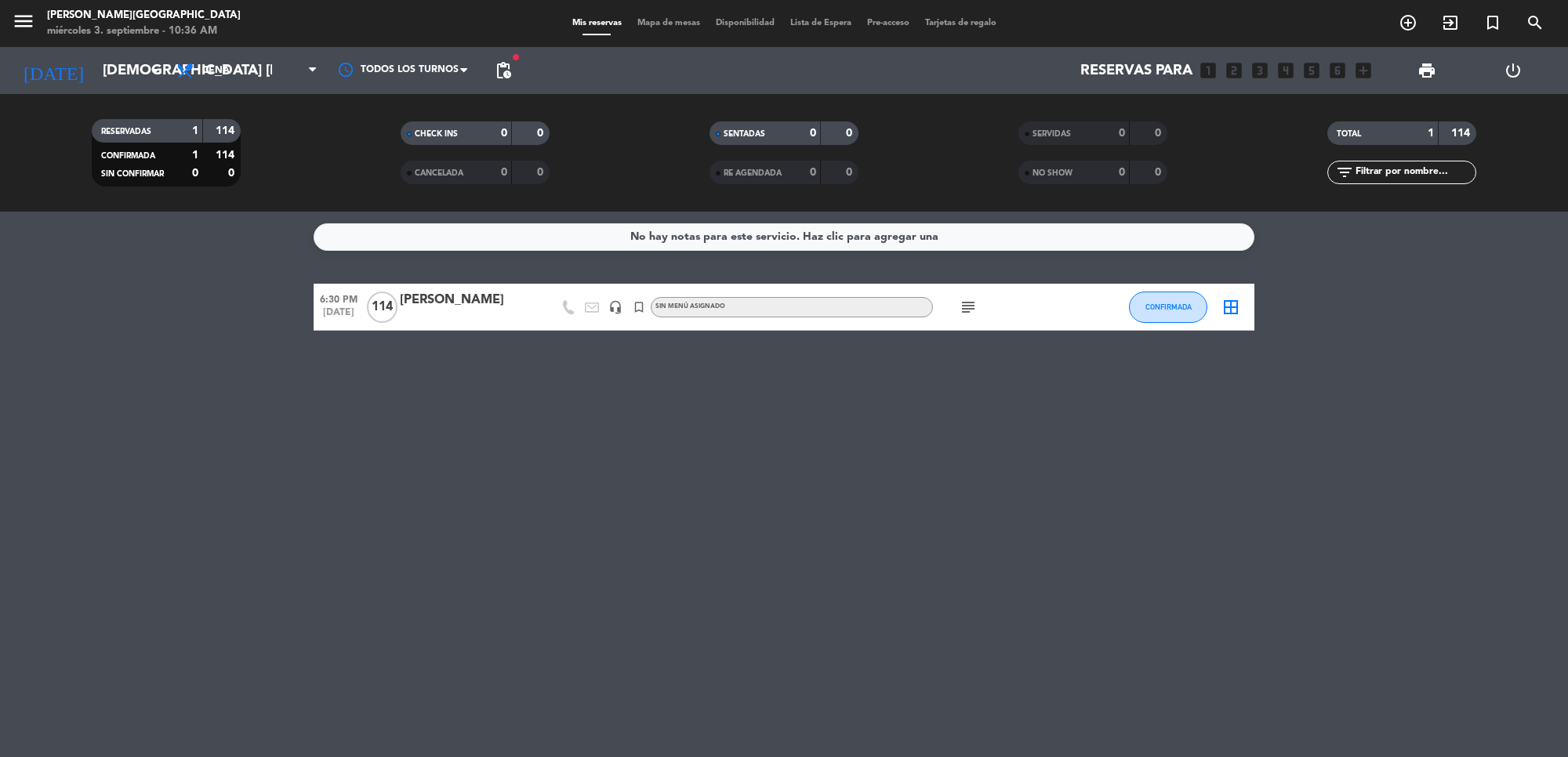
type input "mié. [DATE]"
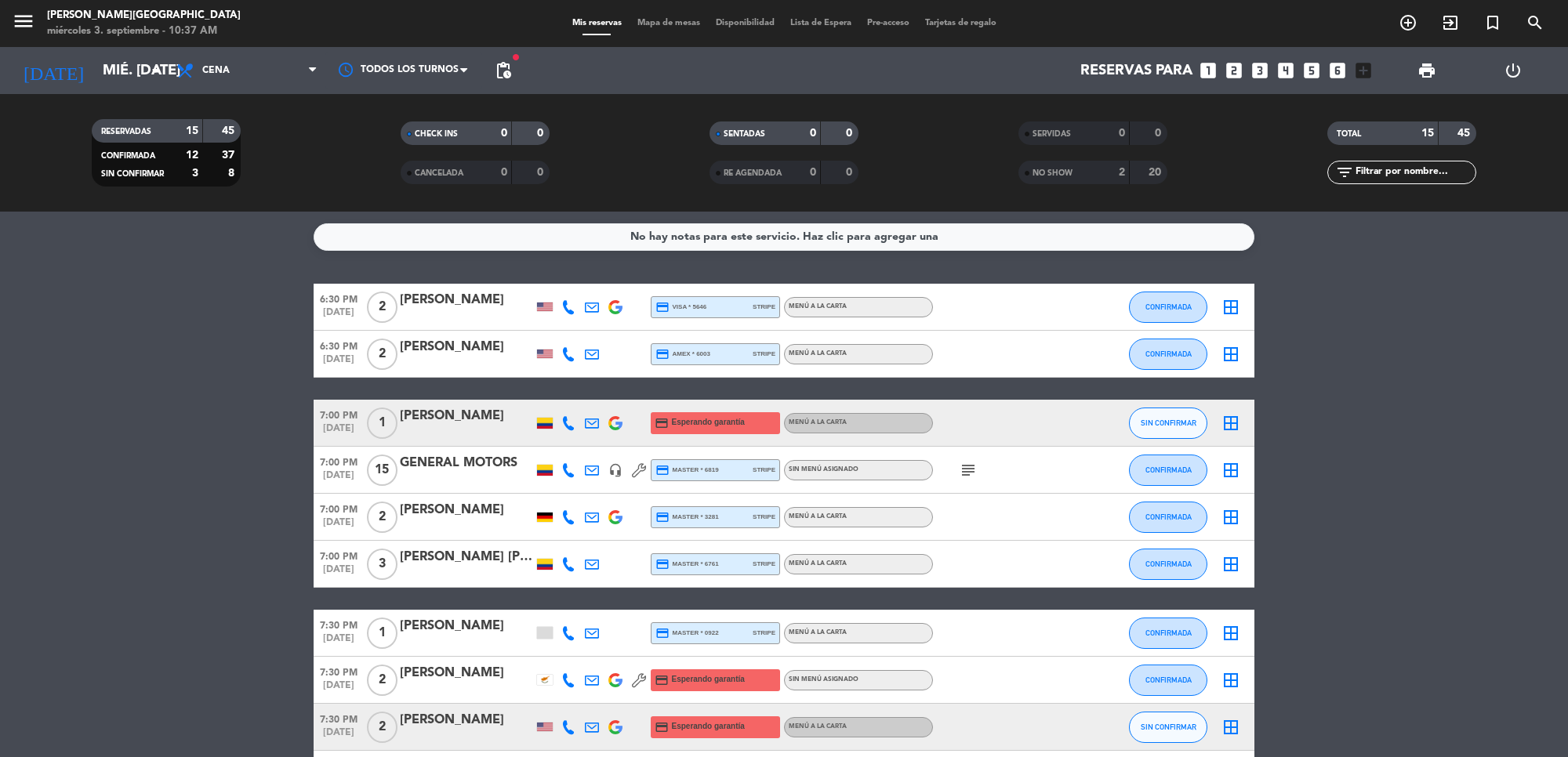
click at [434, 415] on div "[PERSON_NAME]" at bounding box center [466, 416] width 133 height 20
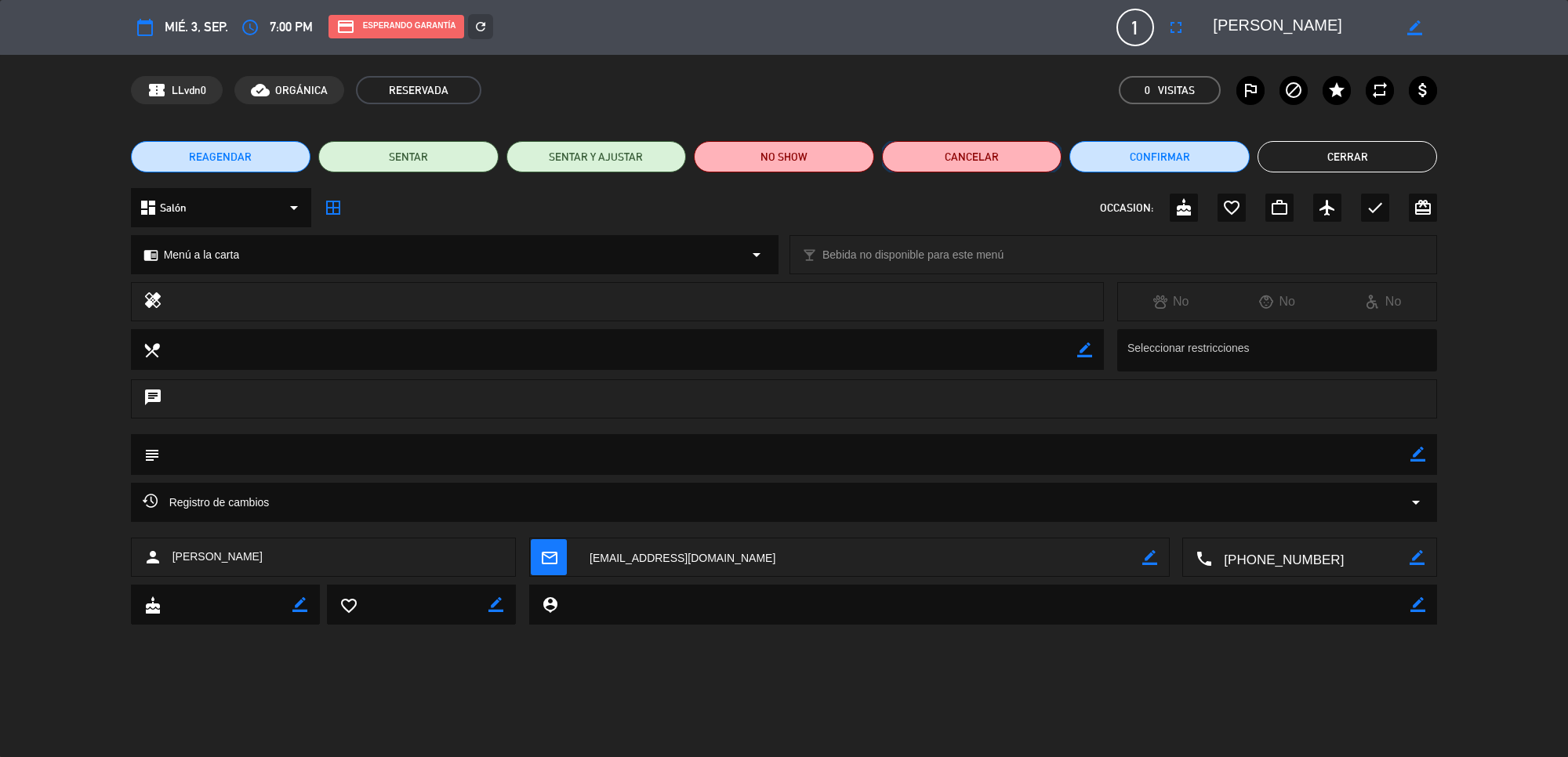
click at [974, 159] on button "Cancelar" at bounding box center [972, 156] width 180 height 31
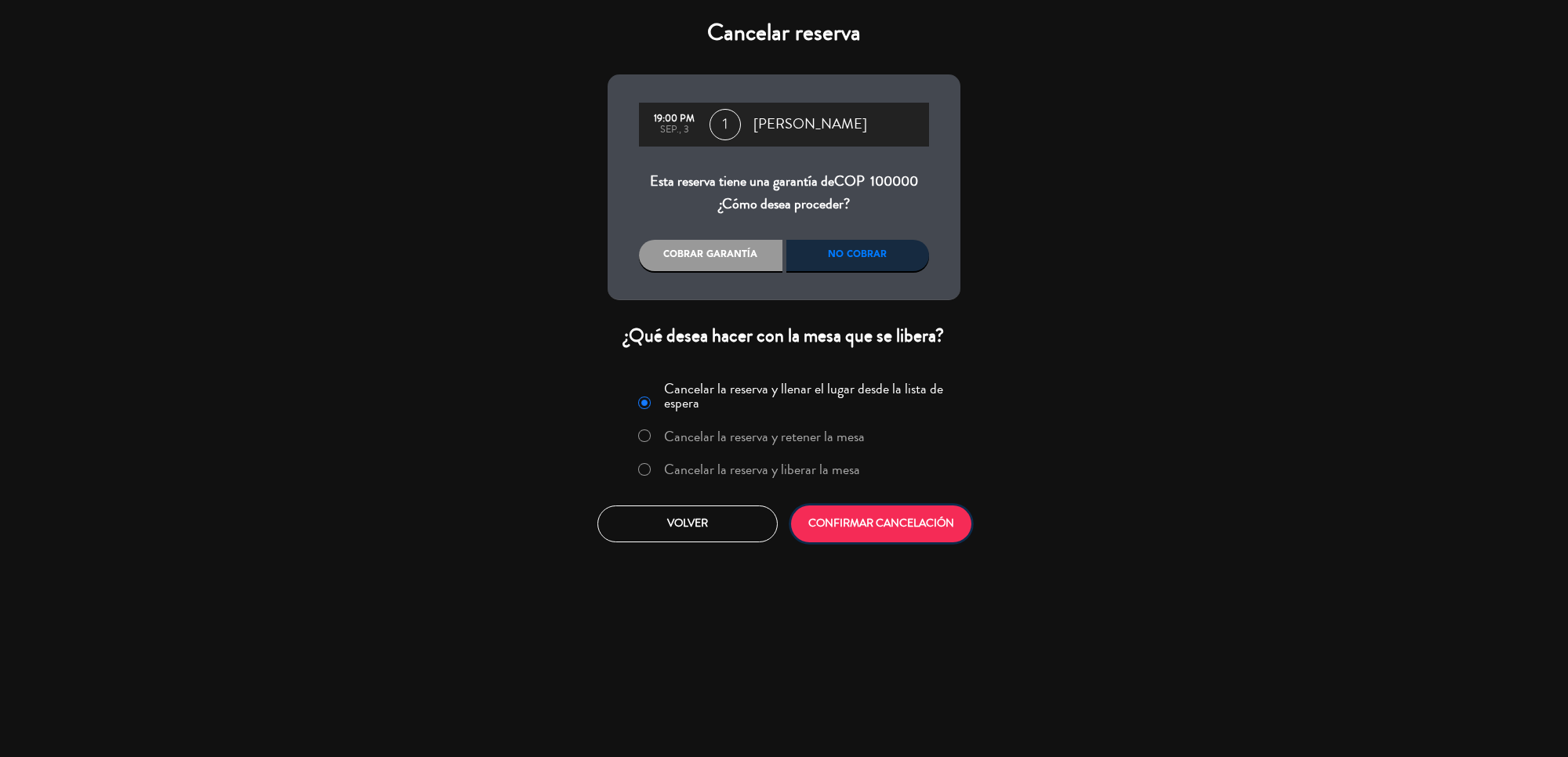
click at [812, 521] on button "CONFIRMAR CANCELACIÓN" at bounding box center [881, 524] width 180 height 37
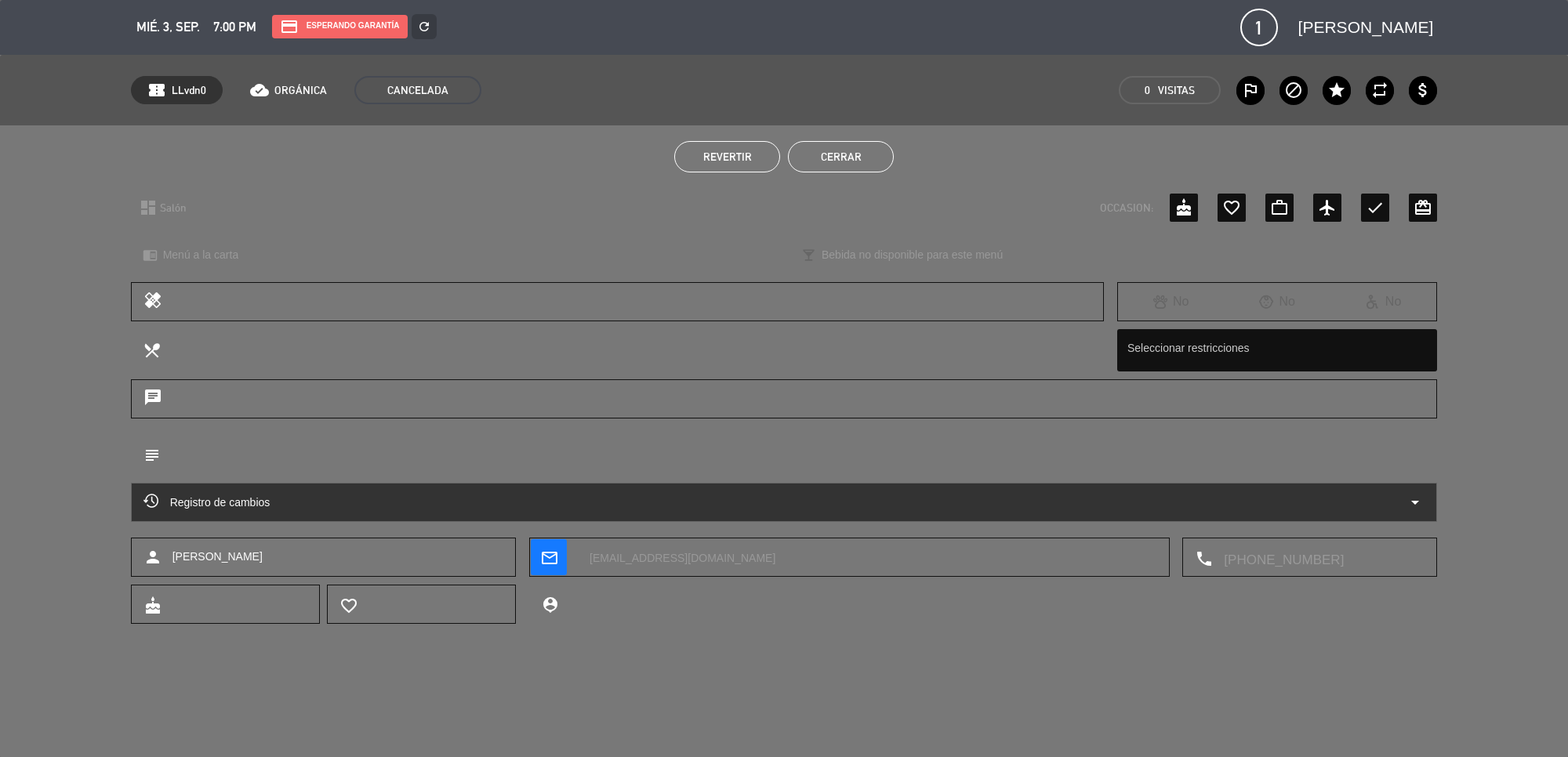
click at [853, 156] on button "Cerrar" at bounding box center [841, 156] width 106 height 31
